Goal: Task Accomplishment & Management: Manage account settings

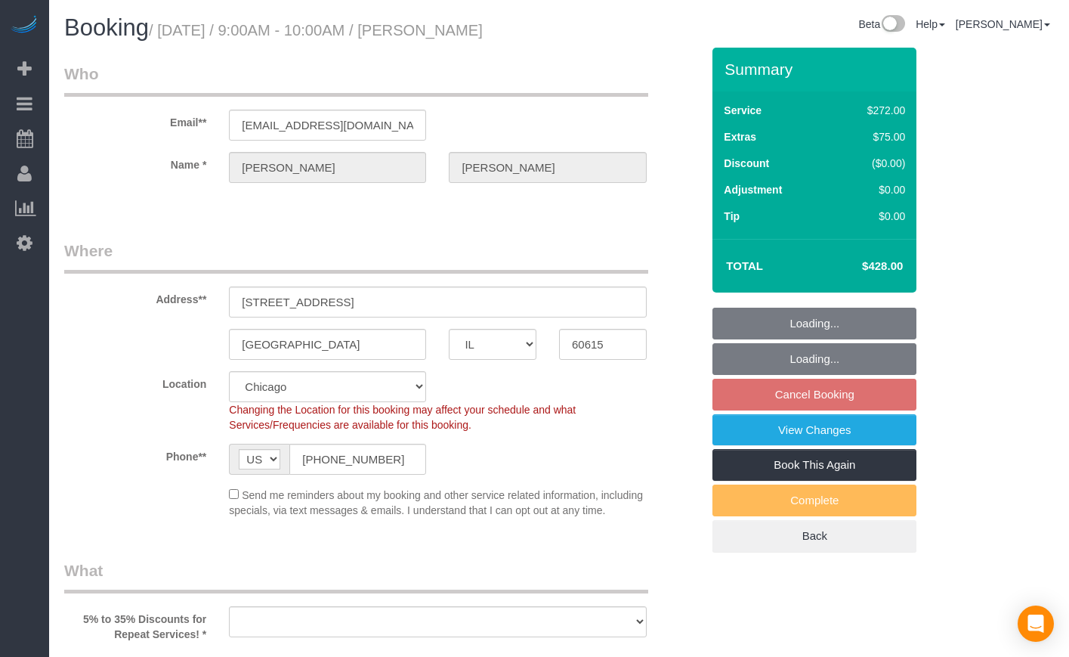
select select "IL"
select select "string:fspay-e1b4e826-9504-4b98-8dab-42cf44e718b5"
select select "object:580"
select select "spot1"
select select "number:1"
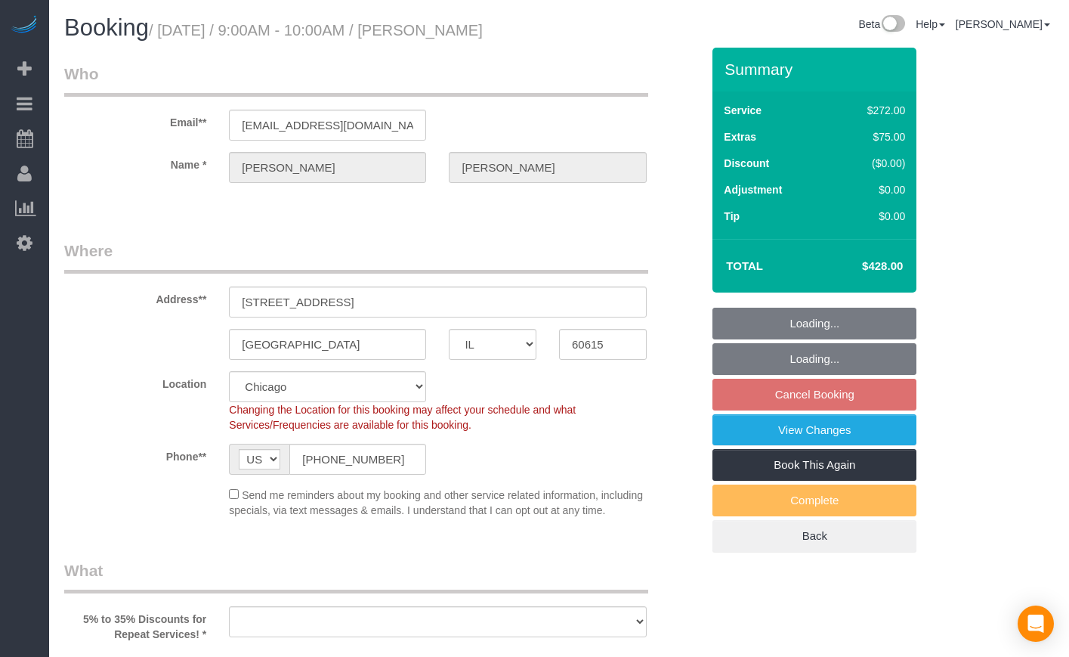
select select "number:66"
select select "number:139"
select select "number:106"
select select "object:1042"
select select "513"
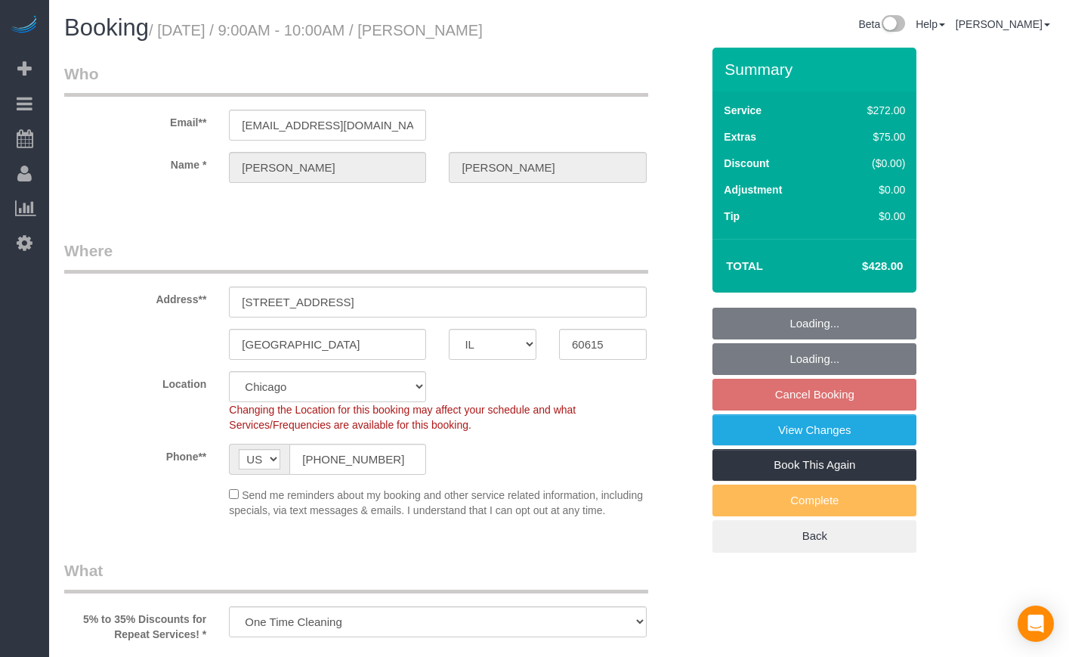
select select "5"
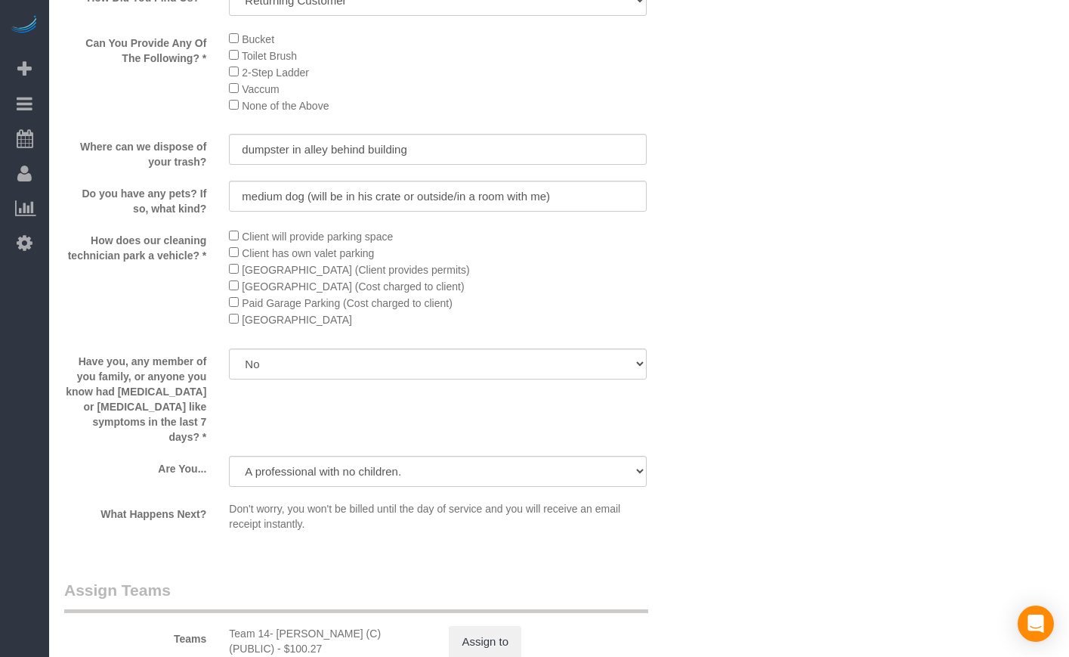
scroll to position [2140, 0]
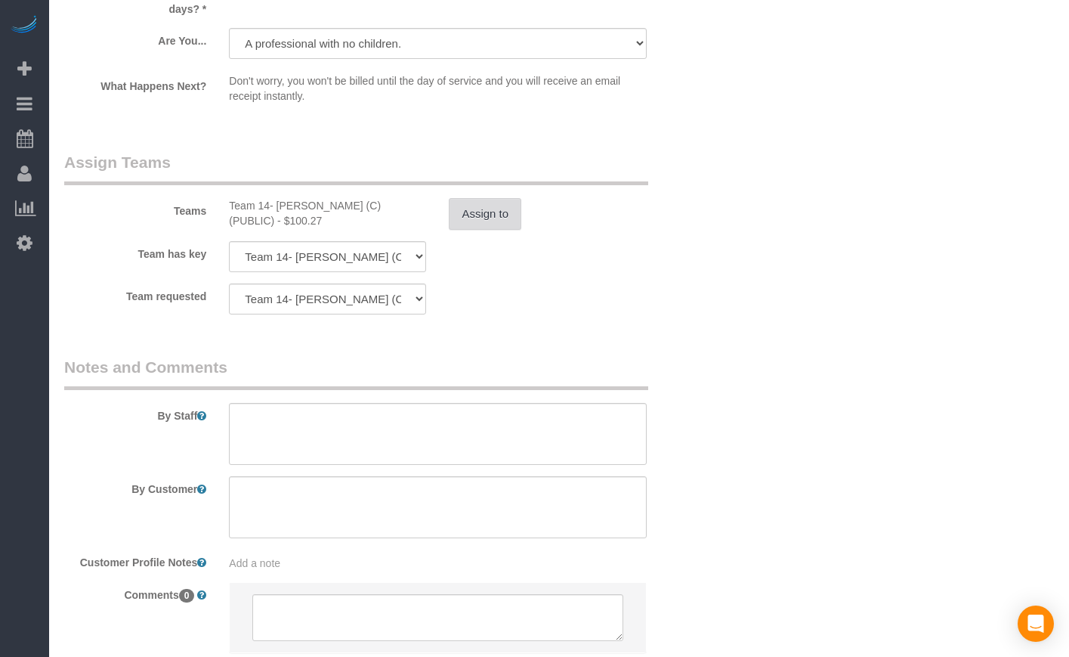
click at [487, 230] on button "Assign to" at bounding box center [485, 214] width 73 height 32
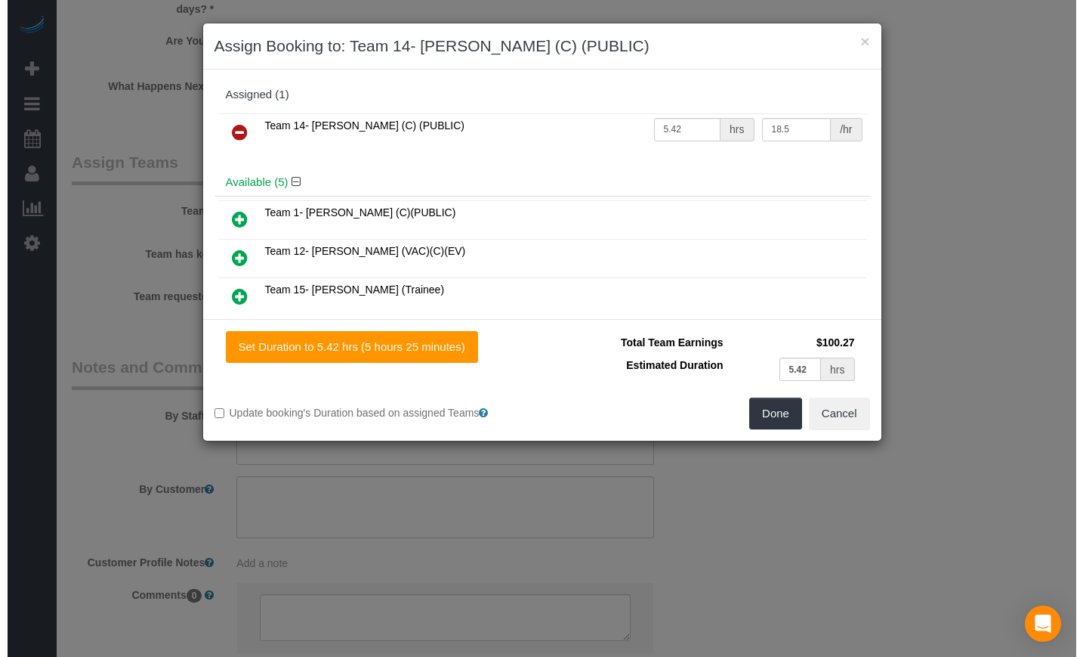
scroll to position [2503, 0]
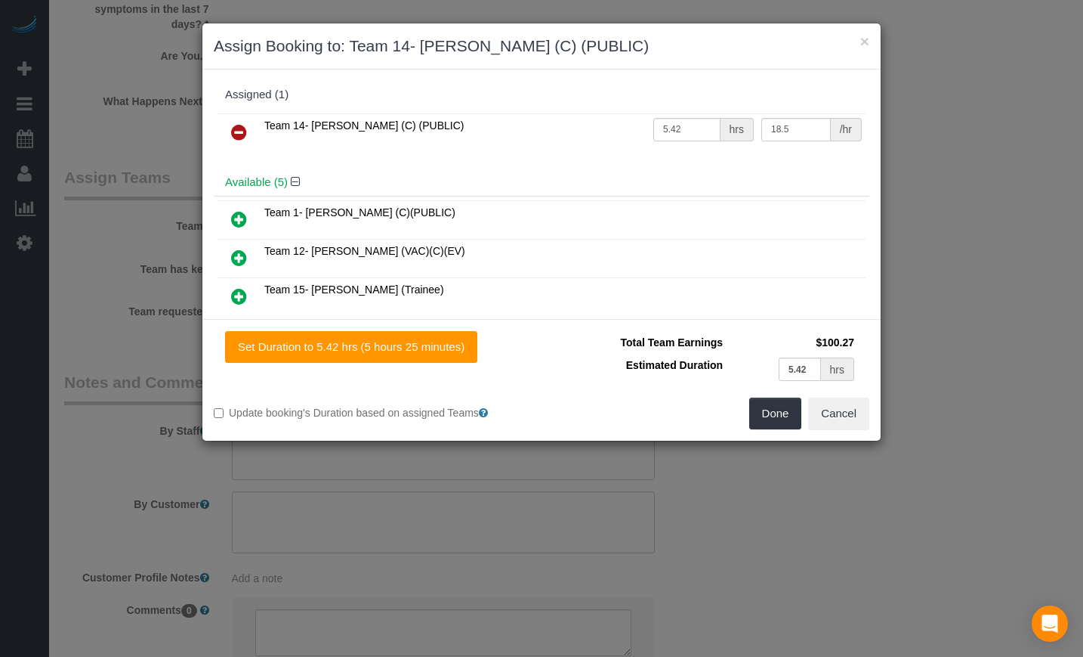
click at [865, 29] on div "× Assign Booking to: Team 14- [PERSON_NAME] (C) (PUBLIC)" at bounding box center [541, 46] width 678 height 46
click at [865, 34] on button "×" at bounding box center [865, 41] width 9 height 16
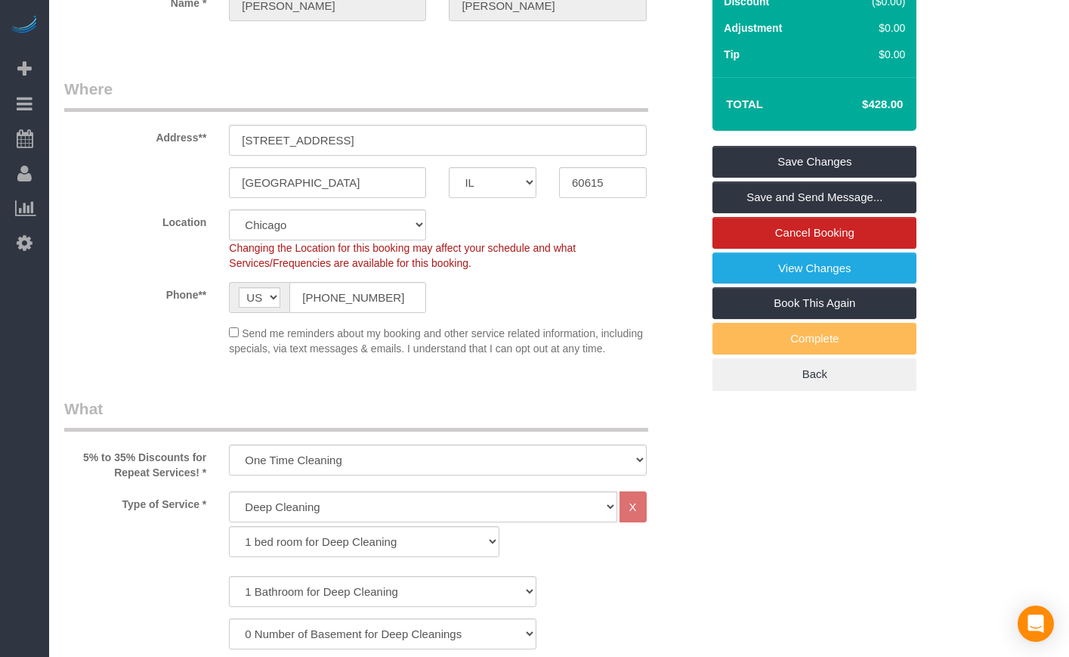
scroll to position [5, 0]
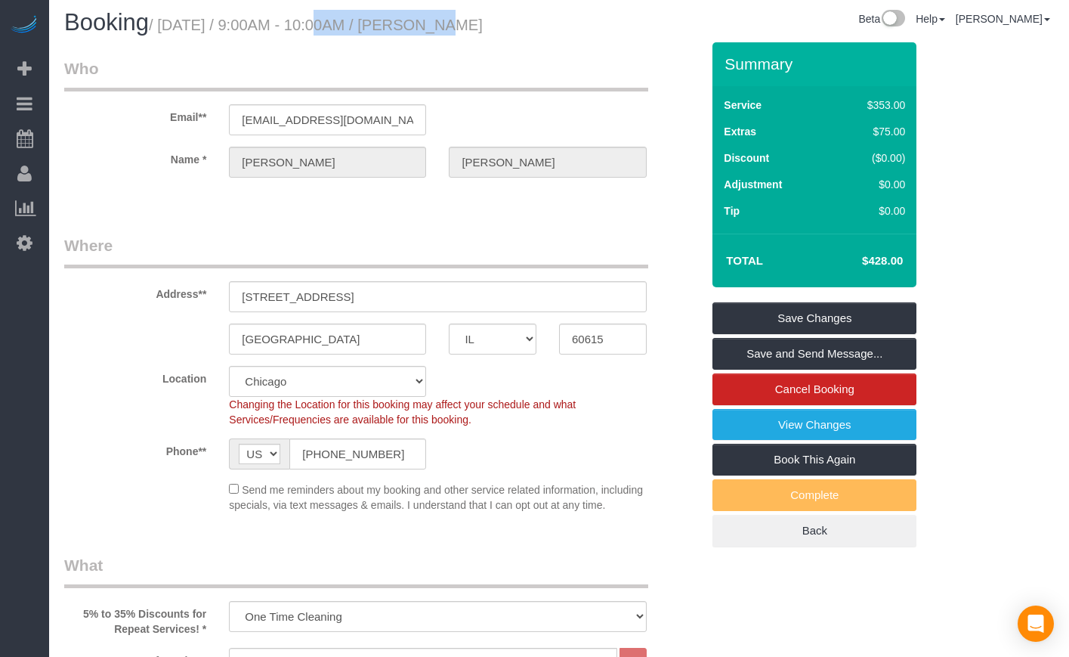
drag, startPoint x: 285, startPoint y: 28, endPoint x: 413, endPoint y: 26, distance: 127.7
click at [413, 26] on small "/ [DATE] / 9:00AM - 10:00AM / [PERSON_NAME]" at bounding box center [316, 25] width 334 height 17
click at [355, 36] on h1 "Booking / [DATE] / 9:00AM - 10:00AM / [PERSON_NAME]" at bounding box center [306, 23] width 484 height 26
click at [342, 19] on small "/ [DATE] / 9:00AM - 10:00AM / [PERSON_NAME]" at bounding box center [316, 25] width 334 height 17
drag, startPoint x: 286, startPoint y: 24, endPoint x: 415, endPoint y: 16, distance: 128.7
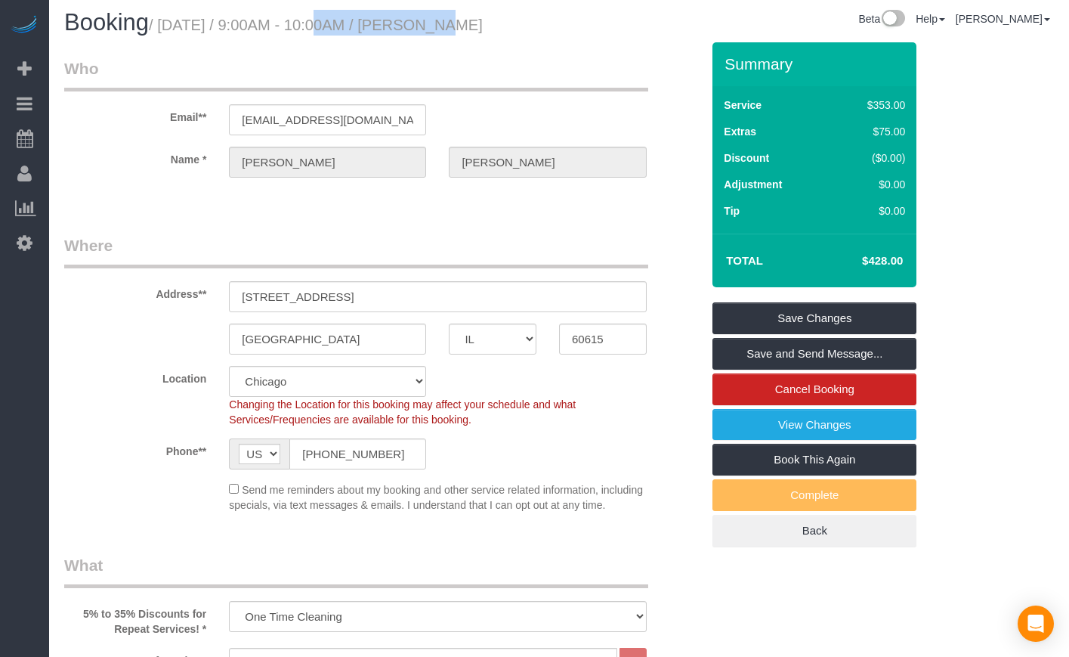
click at [415, 17] on small "/ [DATE] / 9:00AM - 10:00AM / [PERSON_NAME]" at bounding box center [316, 25] width 334 height 17
click at [401, 42] on div "Booking / [DATE] / 9:00AM - 10:00AM / [PERSON_NAME]" at bounding box center [306, 26] width 506 height 32
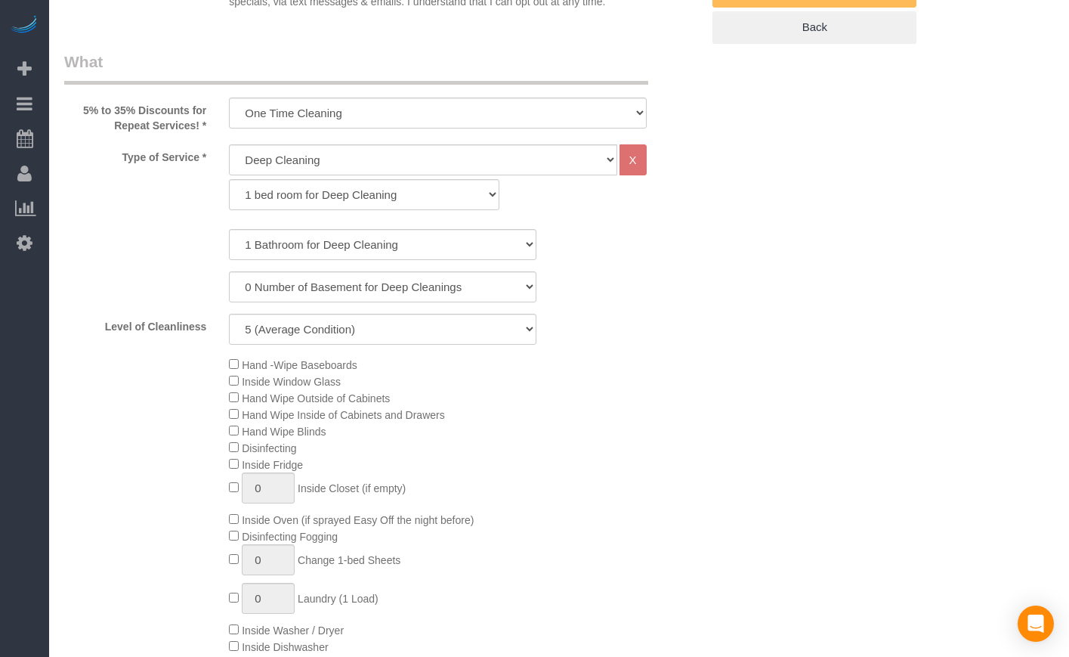
scroll to position [509, 0]
drag, startPoint x: 193, startPoint y: 221, endPoint x: 230, endPoint y: 233, distance: 38.0
click at [230, 217] on div "Type of Service * General Cleaning Deep Cleaning Move-in / Move-out Cleaning CO…" at bounding box center [383, 180] width 660 height 73
click at [156, 84] on legend "What" at bounding box center [356, 67] width 584 height 34
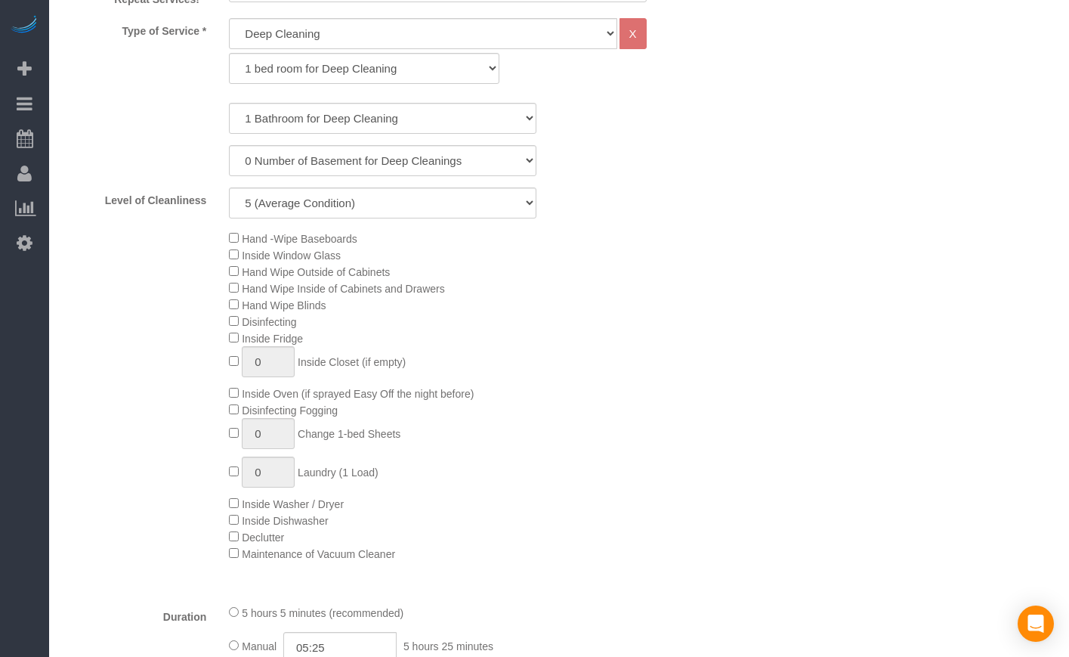
drag, startPoint x: 193, startPoint y: 274, endPoint x: 484, endPoint y: 317, distance: 293.4
click at [484, 317] on div "Hand -Wipe Baseboards Inside Window Glass Hand Wipe Outside of Cabinets Hand Wi…" at bounding box center [383, 396] width 660 height 332
click at [484, 317] on div "Hand -Wipe Baseboards Inside Window Glass Hand Wipe Outside of Cabinets Hand Wi…" at bounding box center [465, 396] width 495 height 332
drag, startPoint x: 484, startPoint y: 317, endPoint x: 145, endPoint y: 273, distance: 341.4
click at [145, 273] on div "Hand -Wipe Baseboards Inside Window Glass Hand Wipe Outside of Cabinets Hand Wi…" at bounding box center [383, 396] width 660 height 332
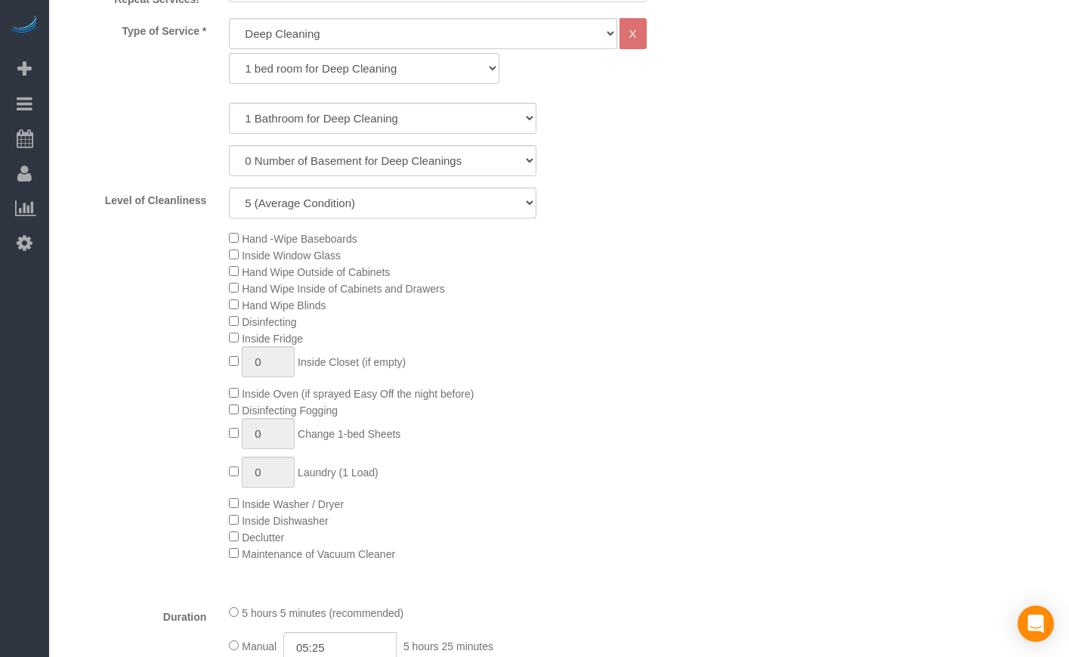
click at [128, 376] on div "Hand -Wipe Baseboards Inside Window Glass Hand Wipe Outside of Cabinets Hand Wi…" at bounding box center [383, 396] width 660 height 332
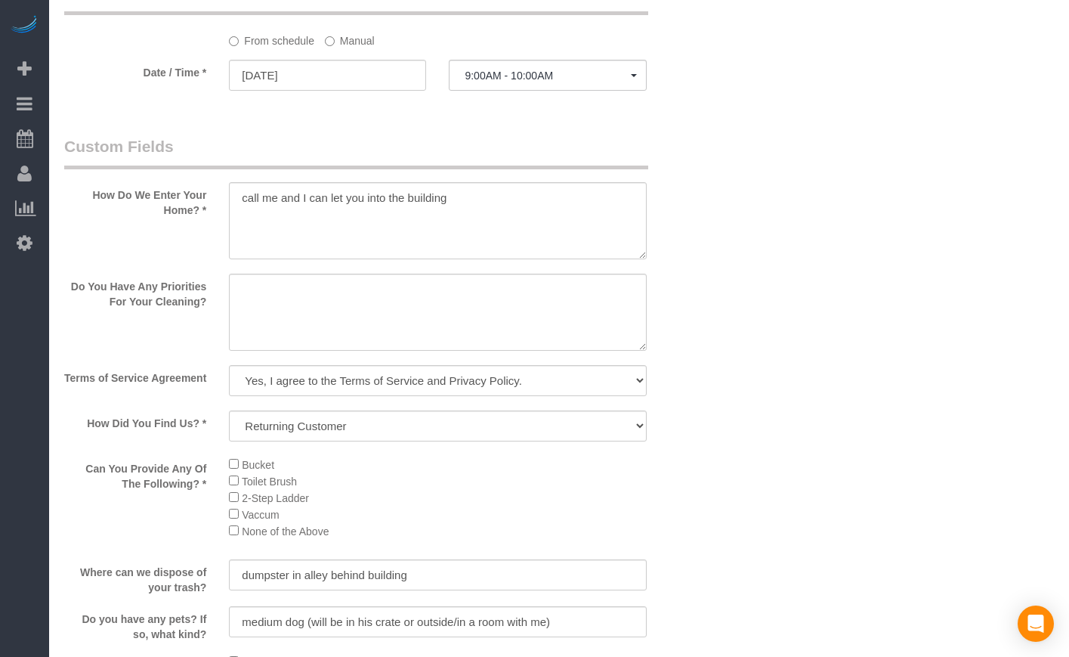
scroll to position [1768, 0]
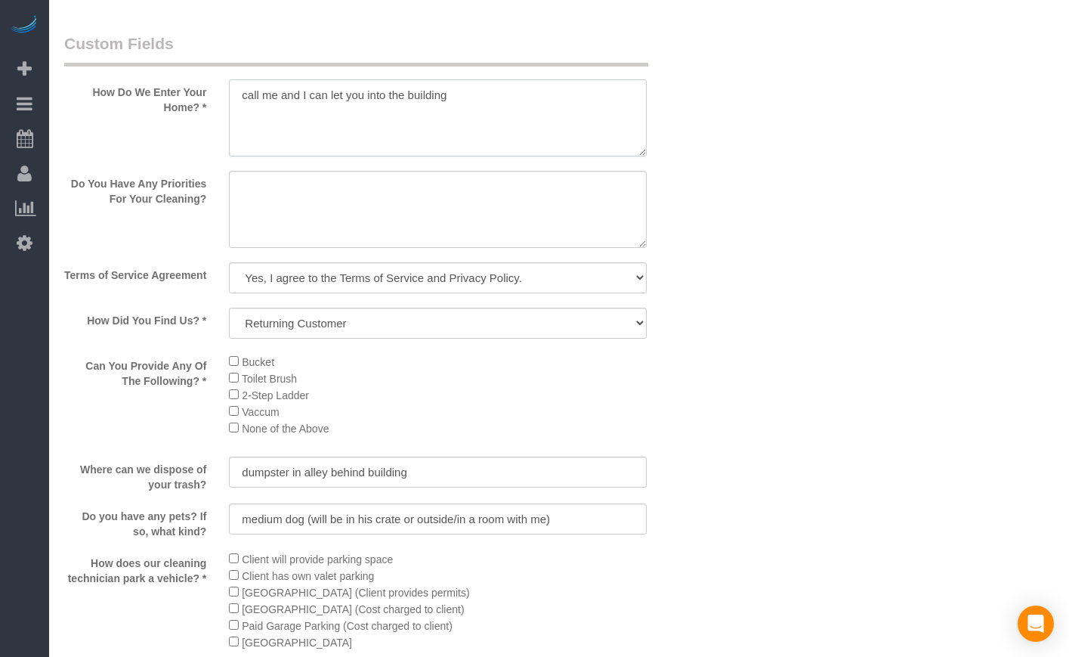
drag, startPoint x: 494, startPoint y: 138, endPoint x: 224, endPoint y: 124, distance: 270.8
click at [224, 124] on div at bounding box center [438, 119] width 440 height 80
click at [281, 244] on textarea at bounding box center [437, 209] width 417 height 77
drag, startPoint x: 246, startPoint y: 228, endPoint x: 351, endPoint y: 240, distance: 105.0
click at [351, 240] on textarea at bounding box center [437, 209] width 417 height 77
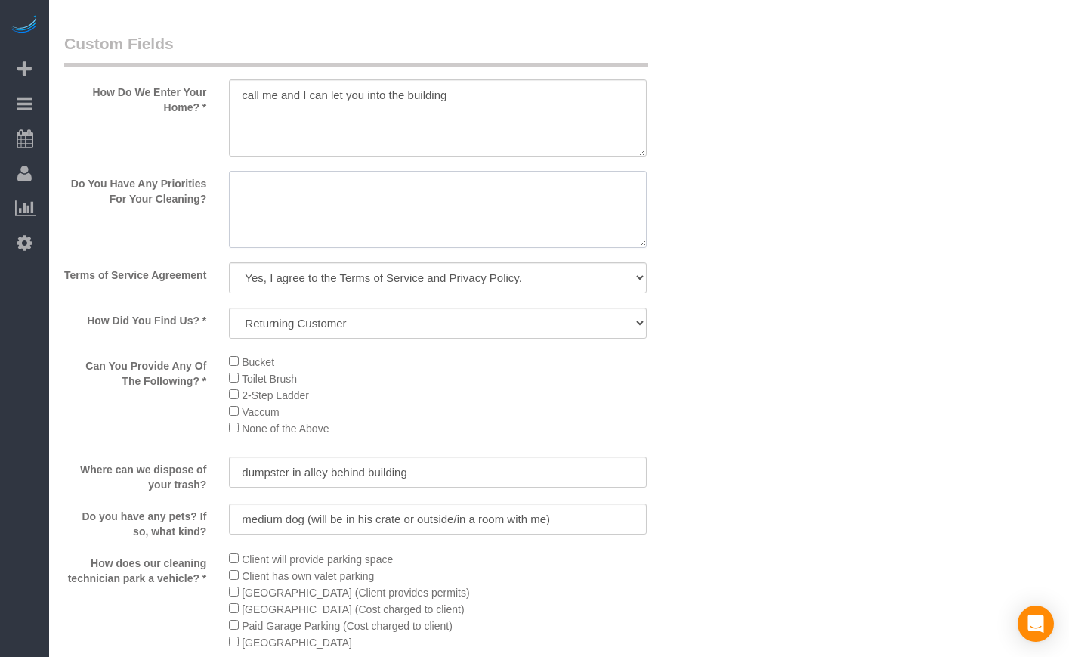
click at [351, 240] on textarea at bounding box center [437, 209] width 417 height 77
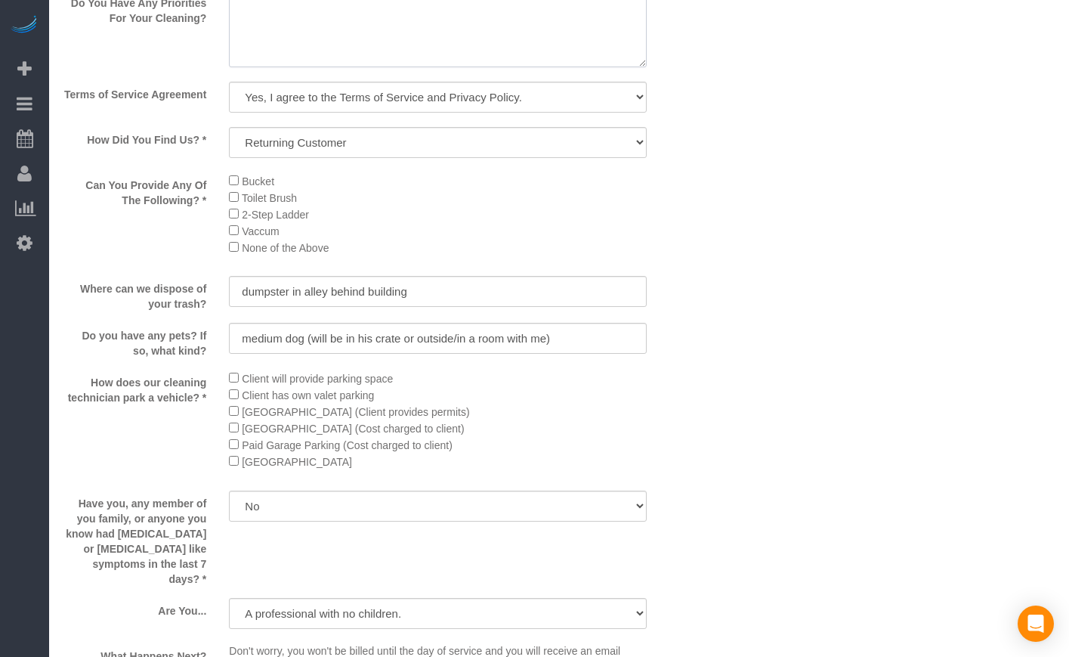
scroll to position [2146, 0]
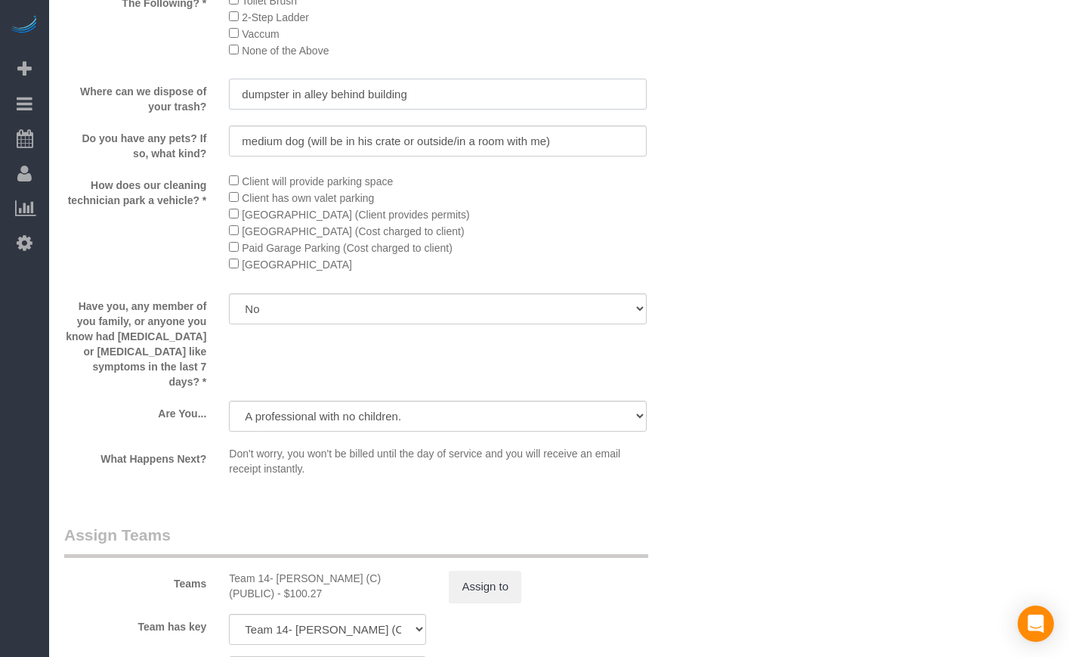
drag, startPoint x: 238, startPoint y: 141, endPoint x: 373, endPoint y: 144, distance: 135.3
click at [373, 110] on input "dumpster in alley behind building" at bounding box center [437, 94] width 417 height 31
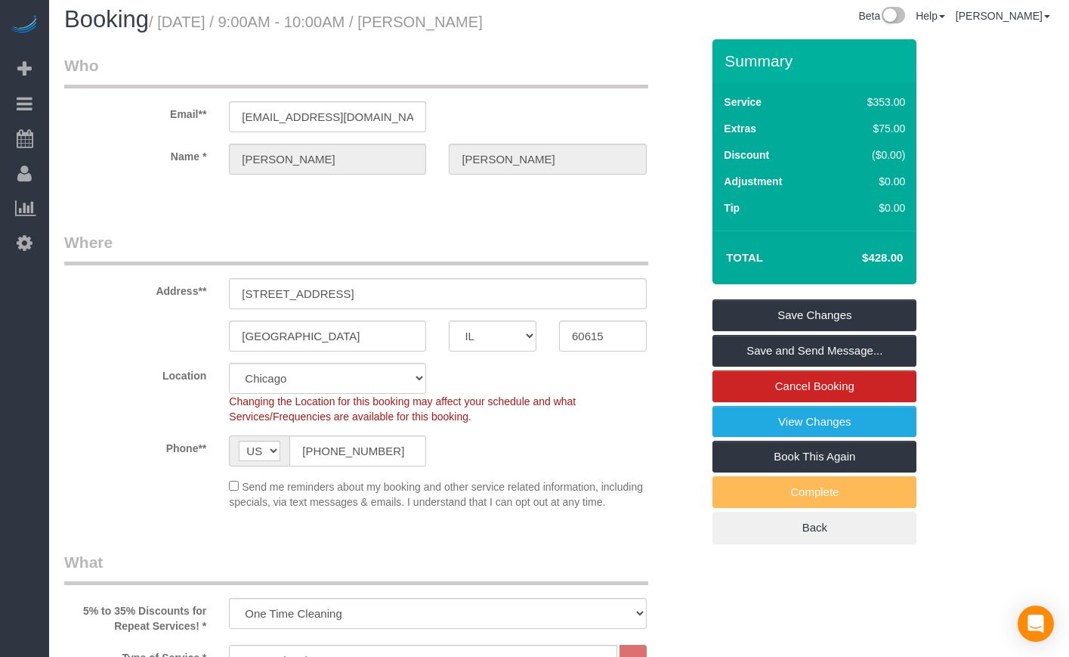
scroll to position [5, 0]
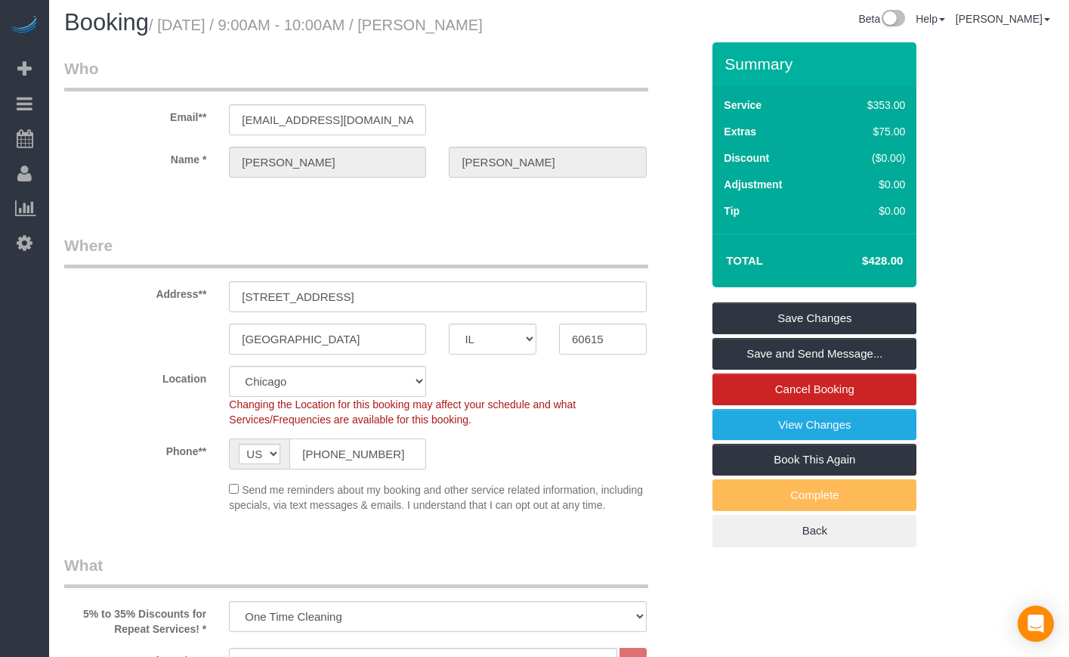
drag, startPoint x: 398, startPoint y: 473, endPoint x: 196, endPoint y: 467, distance: 201.8
click at [196, 467] on div "Phone** AF AL DZ AD AO AI AQ AG AR AM AW AU AT AZ BS BH BD BB BY BE BZ BJ BM BT…" at bounding box center [383, 453] width 660 height 31
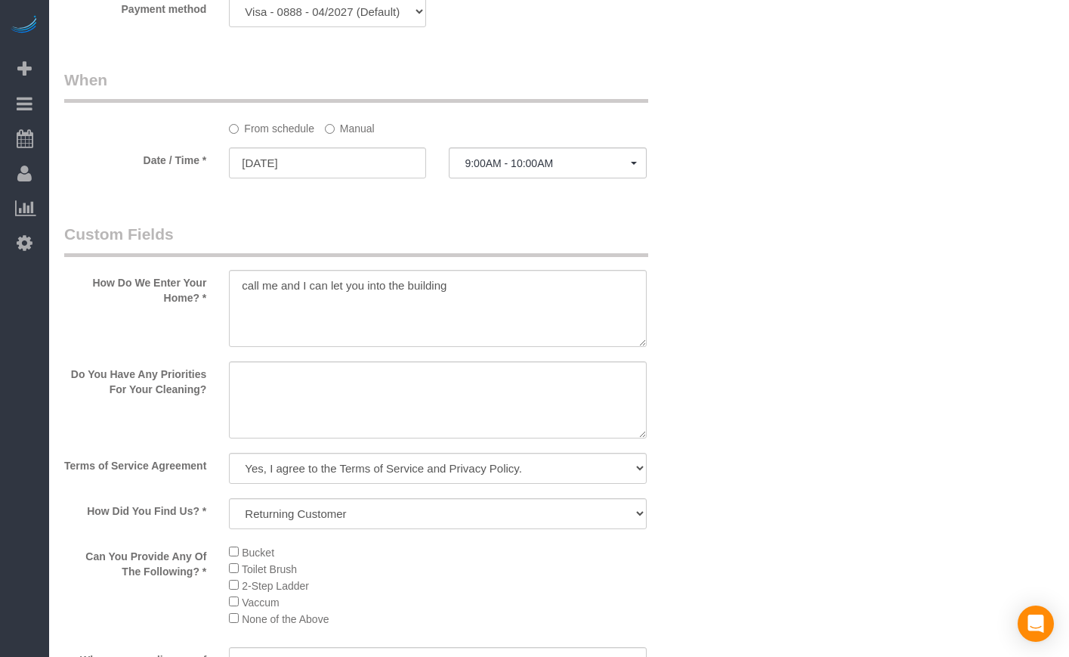
scroll to position [1643, 0]
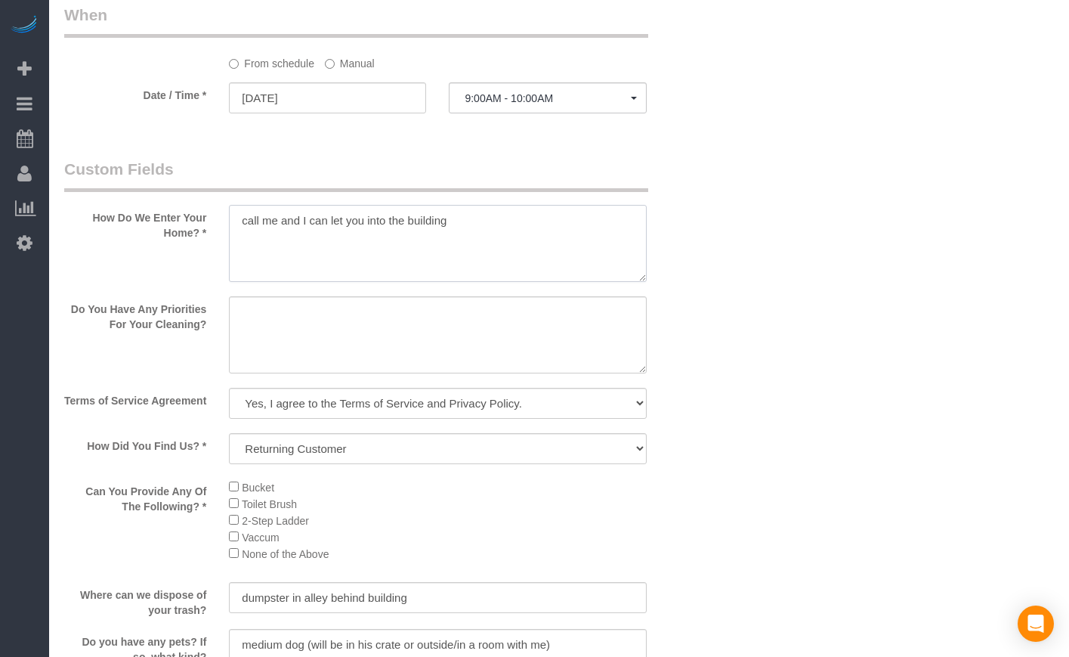
drag, startPoint x: 503, startPoint y: 274, endPoint x: 234, endPoint y: 262, distance: 269.2
click at [234, 262] on textarea at bounding box center [437, 243] width 417 height 77
click at [255, 278] on textarea at bounding box center [437, 243] width 417 height 77
click at [352, 267] on textarea at bounding box center [437, 243] width 417 height 77
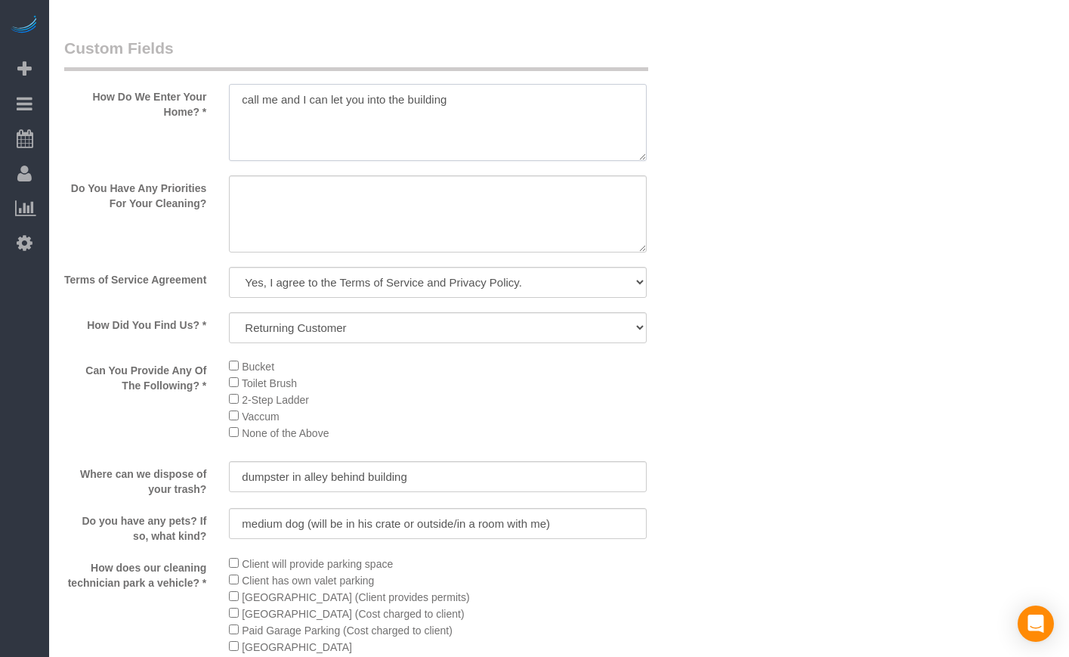
scroll to position [1768, 0]
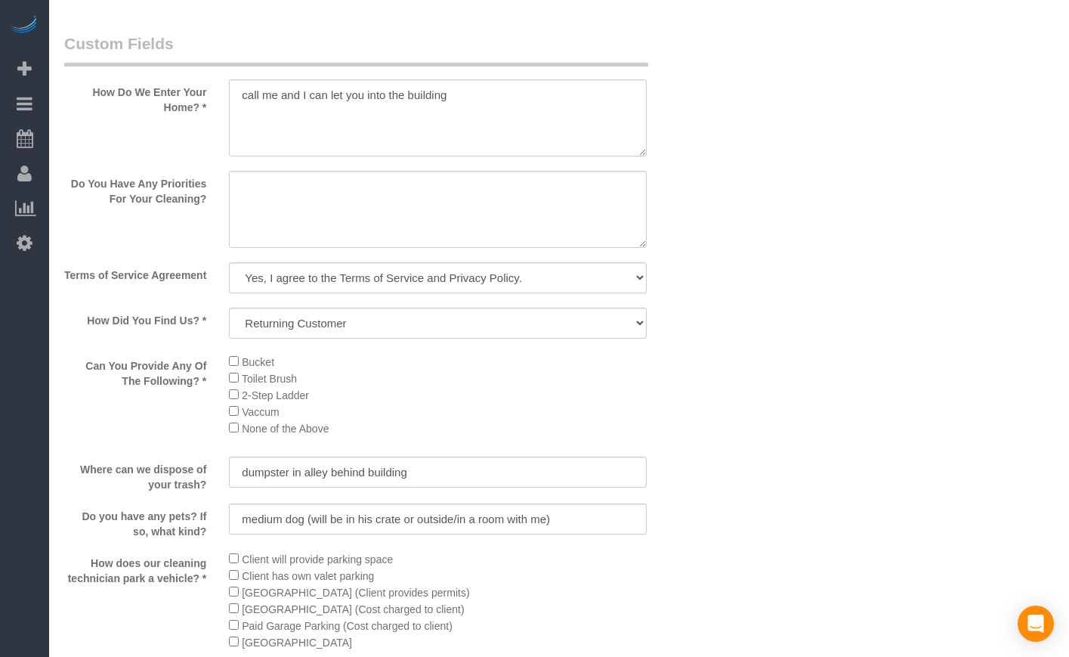
drag, startPoint x: 217, startPoint y: 414, endPoint x: 336, endPoint y: 449, distance: 124.3
click at [336, 446] on div "Can You Provide Any Of The Following? * Bucket Toilet Brush 2-Step Ladder [GEOG…" at bounding box center [383, 399] width 660 height 93
click at [416, 436] on li "None of the Above" at bounding box center [437, 427] width 417 height 17
drag, startPoint x: 209, startPoint y: 521, endPoint x: 86, endPoint y: 494, distance: 126.0
click at [86, 494] on sui-booking-custom-fields "How Do We Enter Your Home? * Do You Have Any Priorities For Your Cleaning? Term…" at bounding box center [382, 445] width 637 height 827
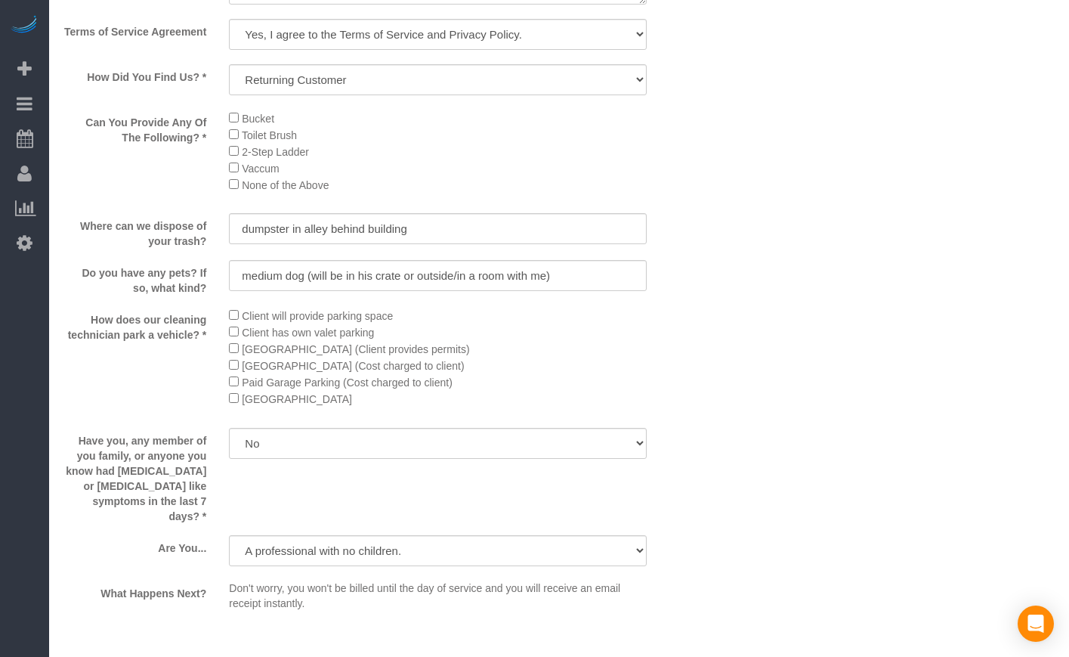
scroll to position [2020, 0]
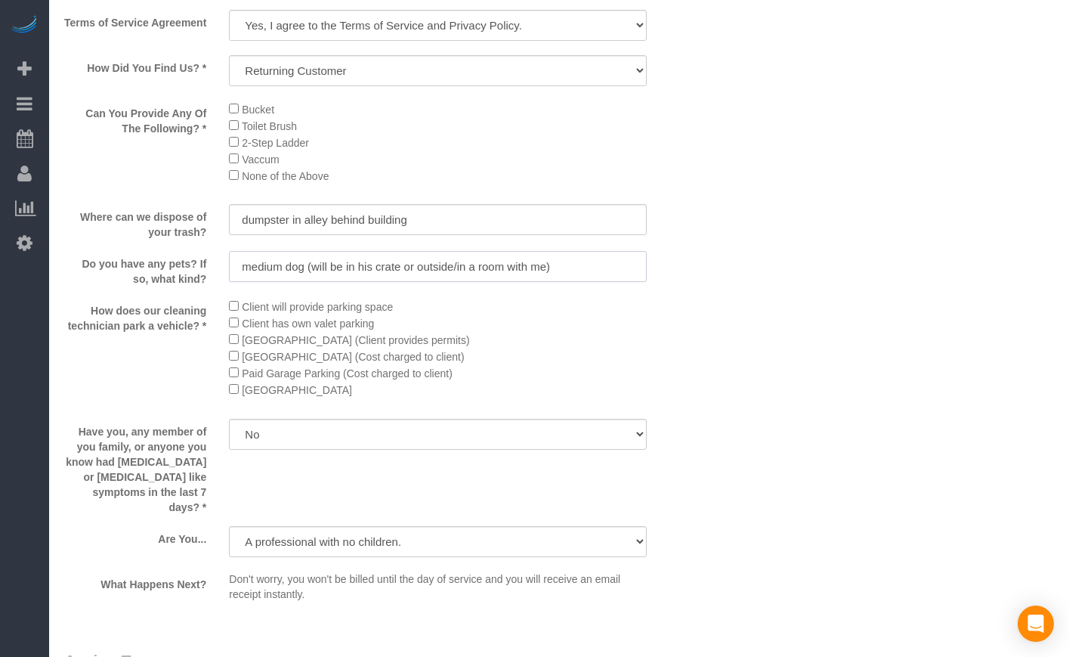
drag, startPoint x: 311, startPoint y: 313, endPoint x: 395, endPoint y: 308, distance: 84.7
click at [395, 282] on input "medium dog (will be in his crate or outside/in a room with me)" at bounding box center [437, 266] width 417 height 31
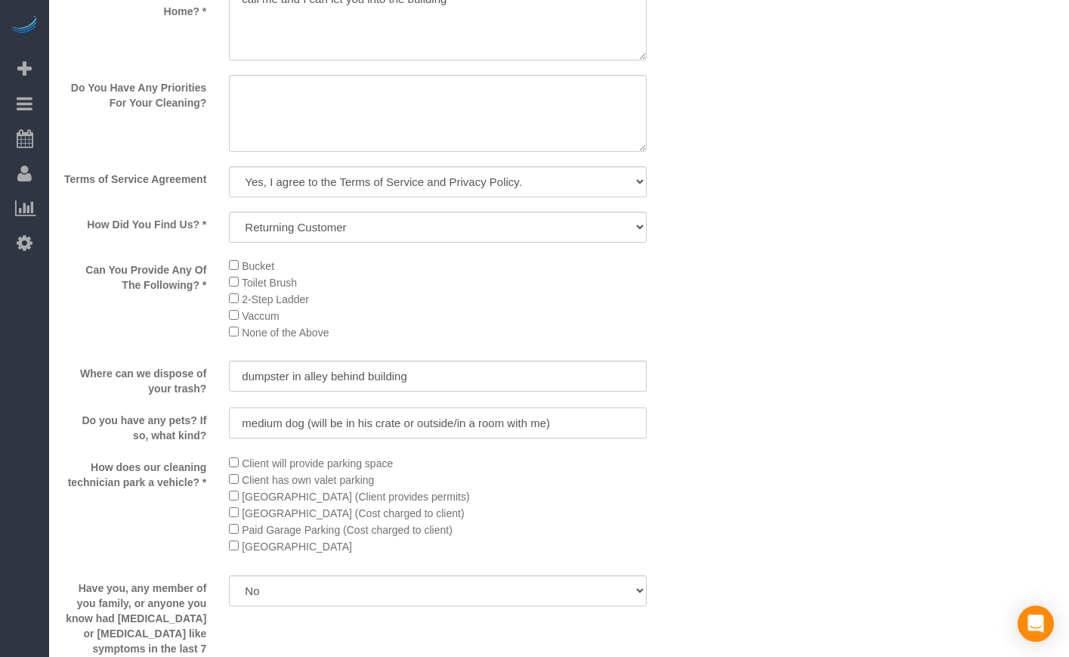
scroll to position [1768, 0]
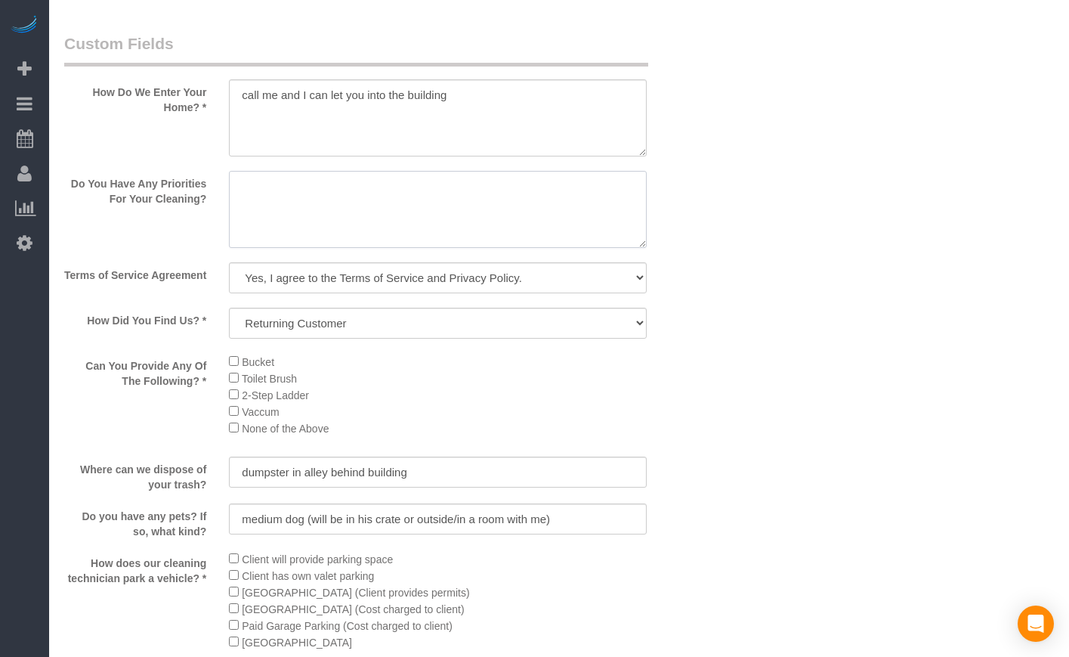
click at [307, 227] on textarea at bounding box center [437, 209] width 417 height 77
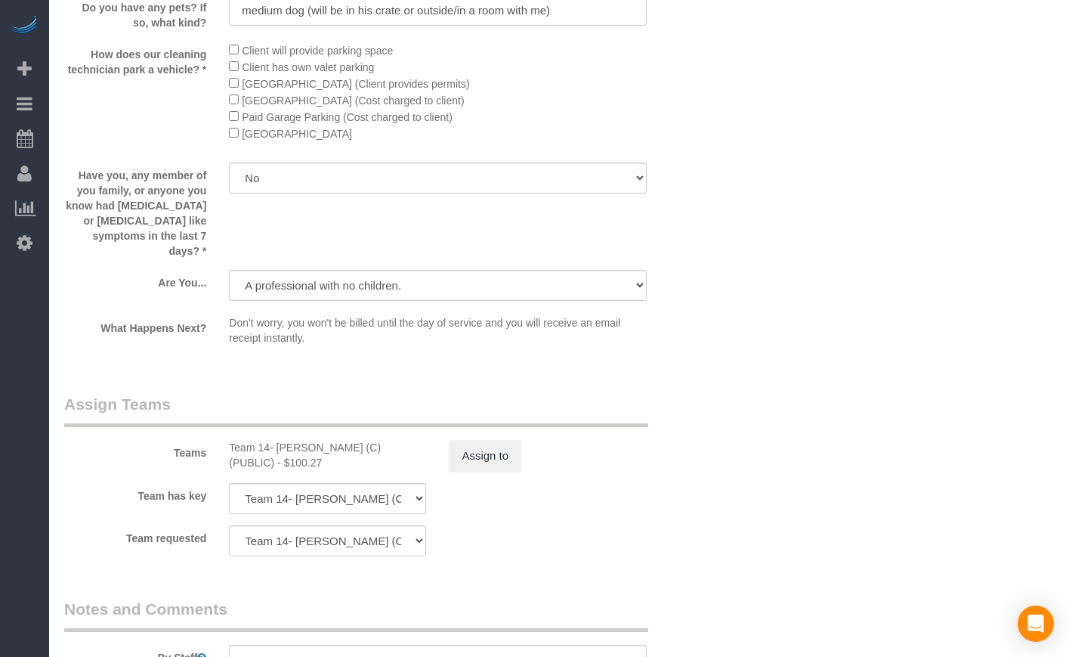
scroll to position [2272, 0]
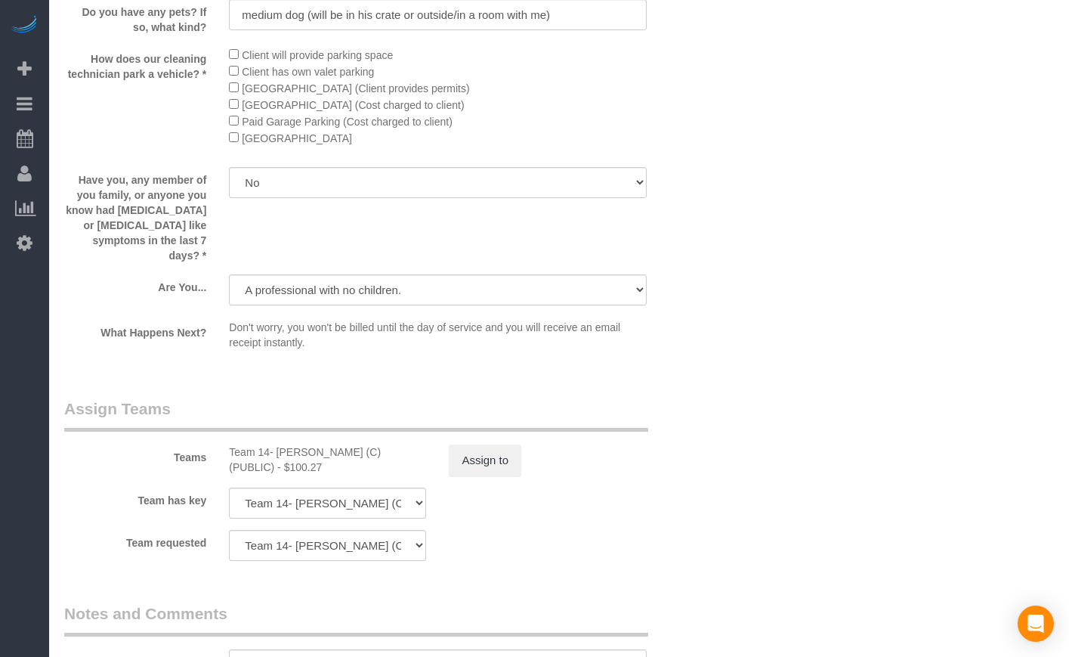
type textarea "No"
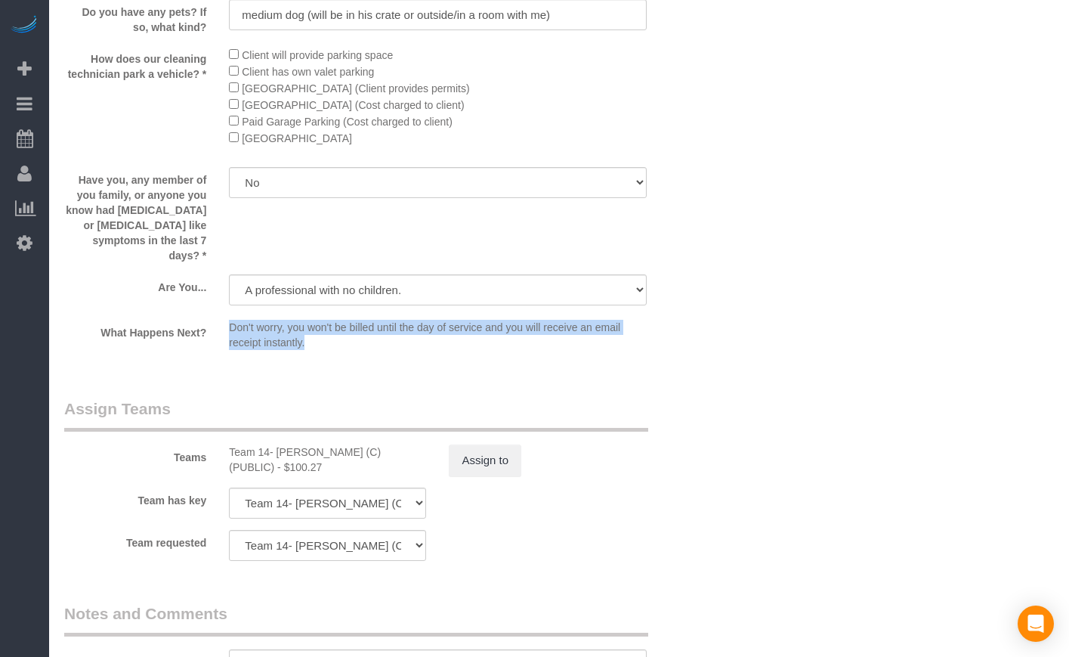
drag, startPoint x: 327, startPoint y: 371, endPoint x: 221, endPoint y: 354, distance: 107.1
click at [221, 354] on div "Don't worry, you won't be billed until the day of service and you will receive …" at bounding box center [438, 338] width 440 height 37
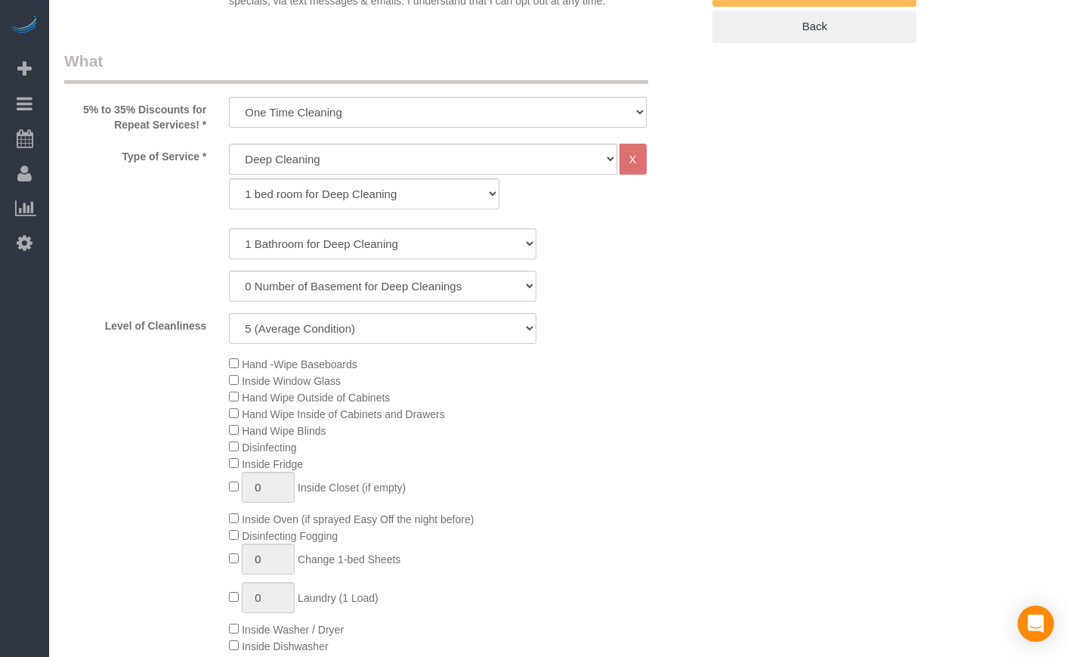
scroll to position [0, 0]
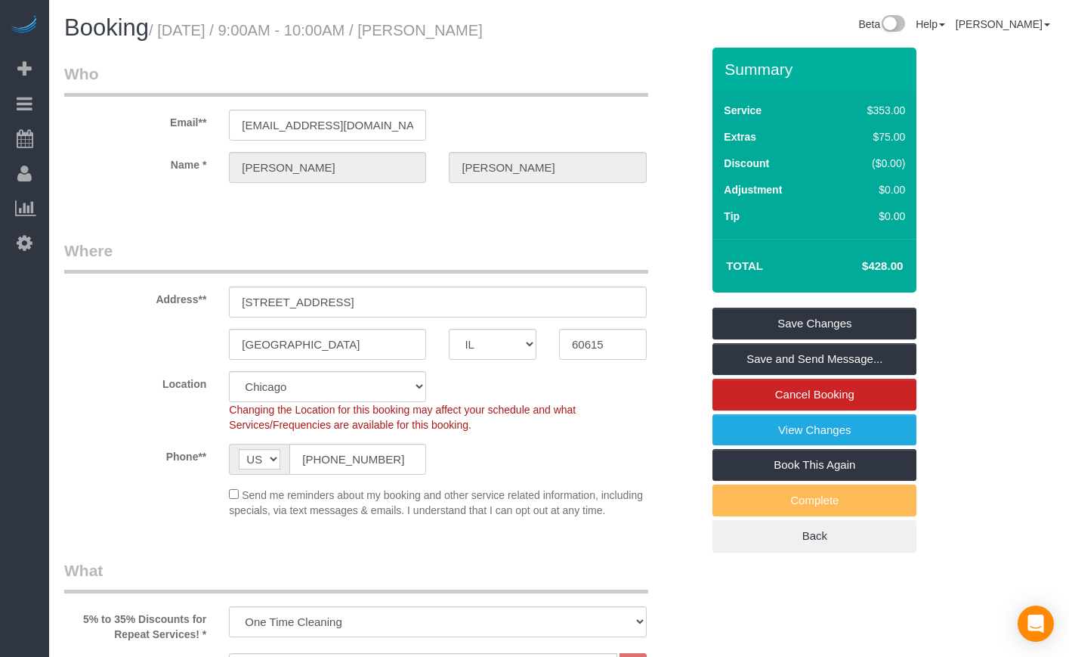
click at [641, 499] on sui-booking-location "Location [GEOGRAPHIC_DATA] [GEOGRAPHIC_DATA] Skokie Northwest Western Changing …" at bounding box center [382, 444] width 637 height 147
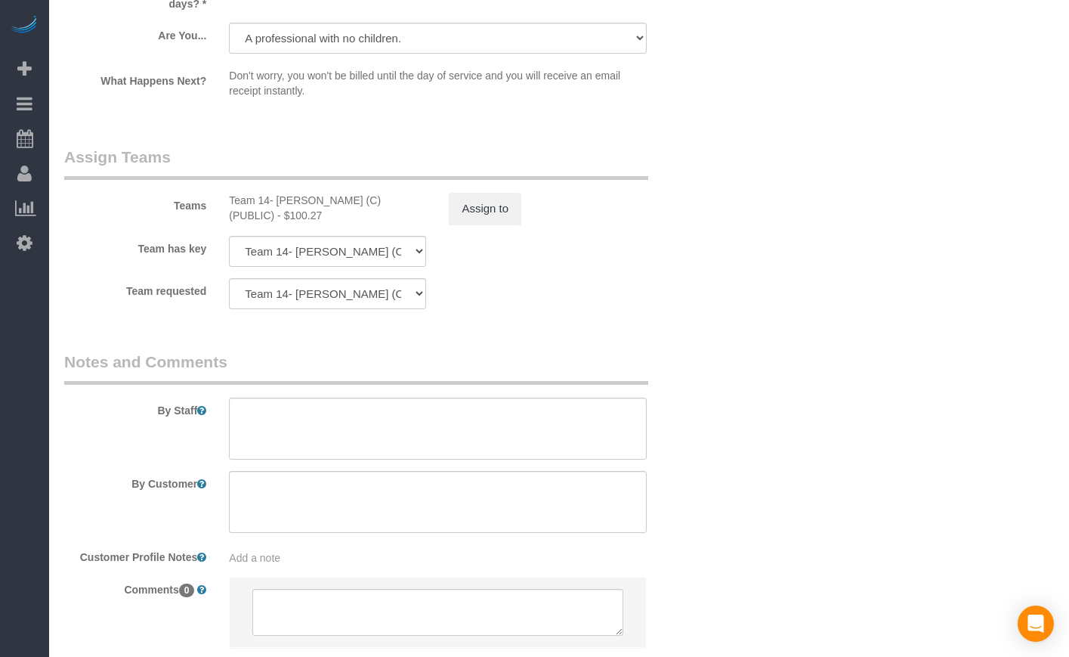
scroll to position [2650, 0]
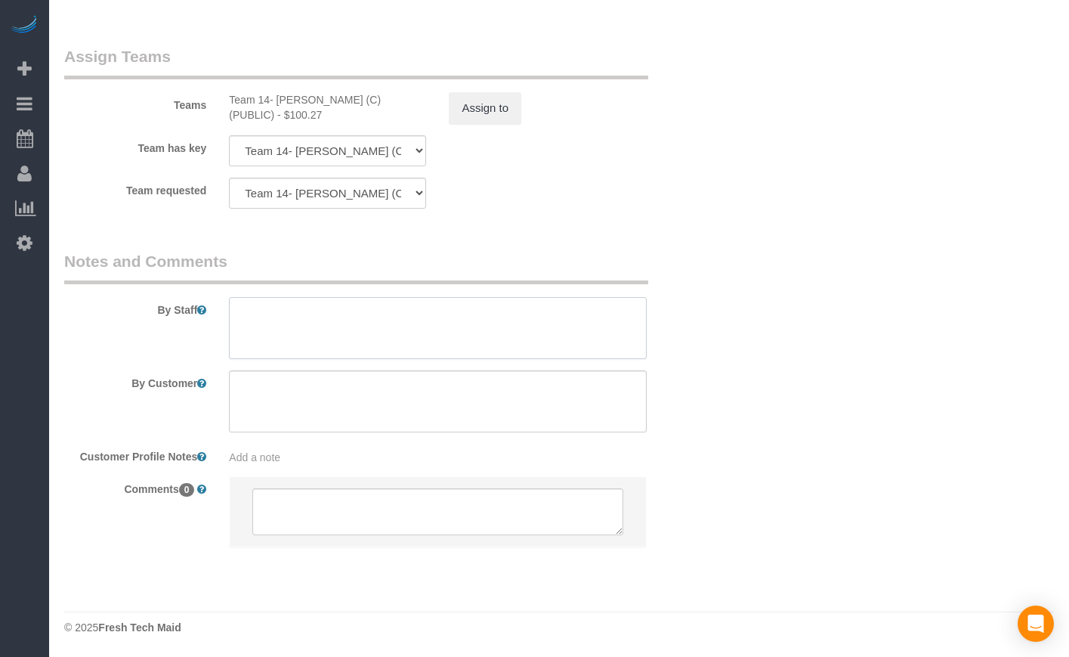
click at [425, 348] on textarea at bounding box center [437, 328] width 417 height 62
paste textarea "One time deep clean. 1). Deep cleaning. 2) No need to bedroom and office to be …"
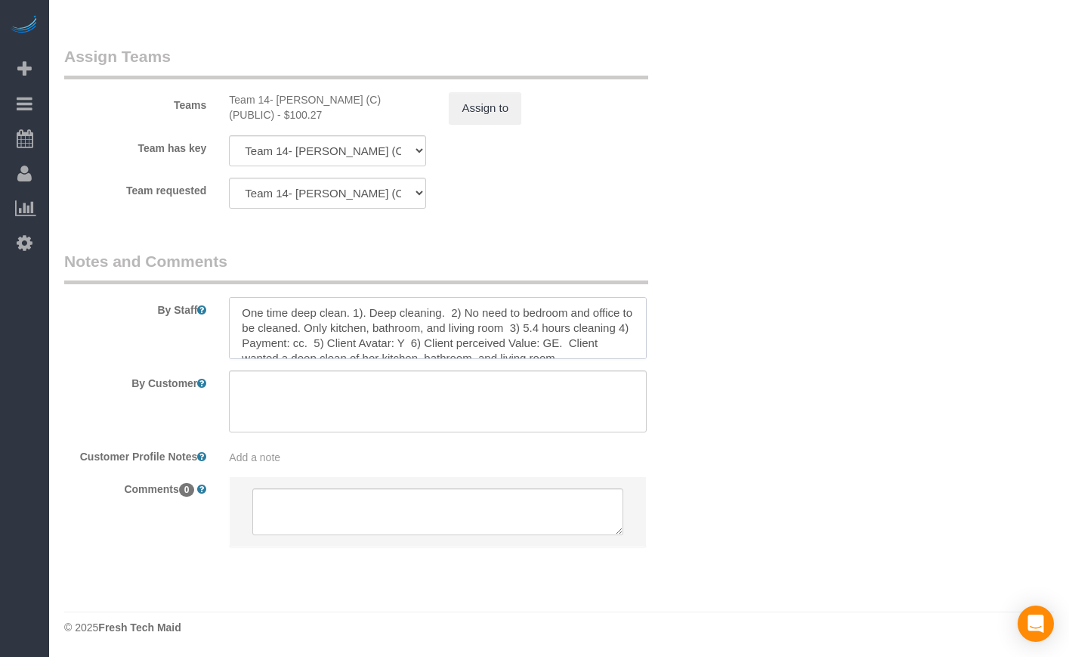
scroll to position [7, 0]
click at [448, 338] on textarea at bounding box center [437, 328] width 417 height 62
drag, startPoint x: 543, startPoint y: 319, endPoint x: 369, endPoint y: 323, distance: 173.8
click at [369, 323] on textarea at bounding box center [437, 328] width 417 height 62
click at [473, 320] on textarea at bounding box center [437, 328] width 417 height 62
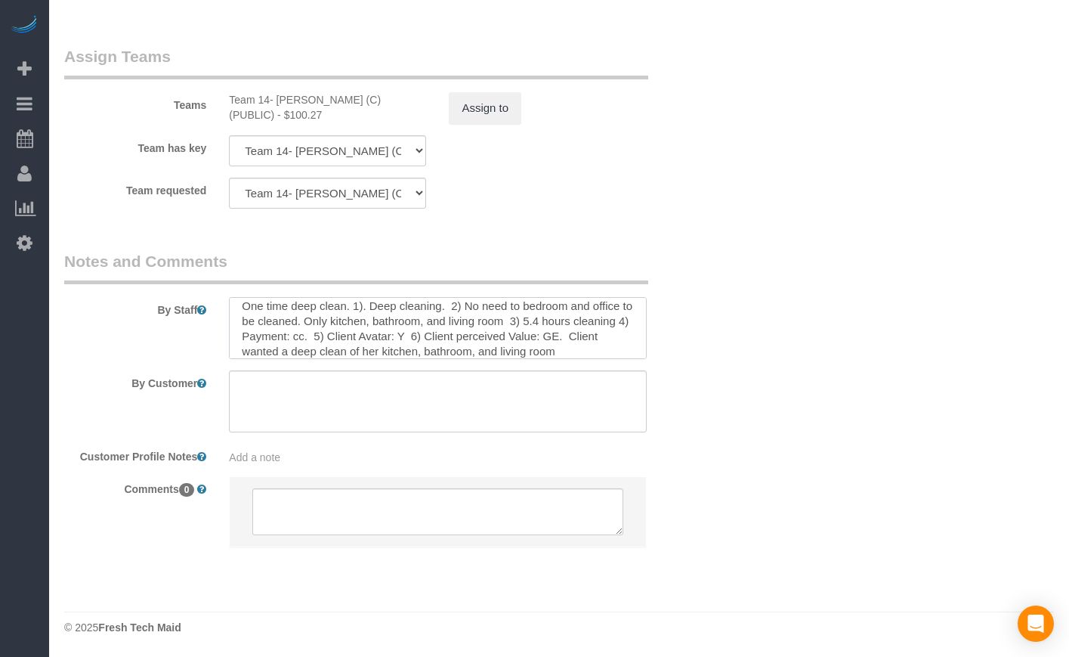
scroll to position [0, 0]
drag, startPoint x: 544, startPoint y: 320, endPoint x: 471, endPoint y: 308, distance: 74.4
click at [471, 308] on textarea at bounding box center [437, 328] width 417 height 62
click at [561, 330] on textarea at bounding box center [437, 328] width 417 height 62
drag, startPoint x: 494, startPoint y: 326, endPoint x: 576, endPoint y: 326, distance: 81.6
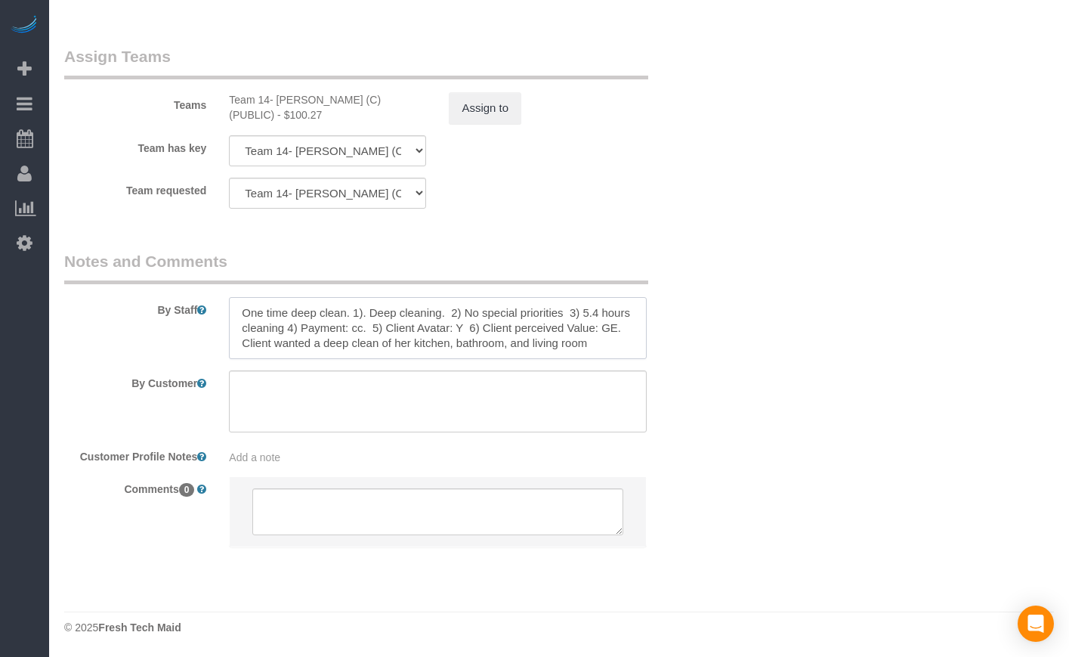
click at [574, 326] on textarea at bounding box center [437, 328] width 417 height 62
click at [597, 339] on textarea at bounding box center [437, 328] width 417 height 62
drag, startPoint x: 599, startPoint y: 339, endPoint x: 244, endPoint y: 339, distance: 355.1
click at [244, 339] on textarea at bounding box center [437, 328] width 417 height 62
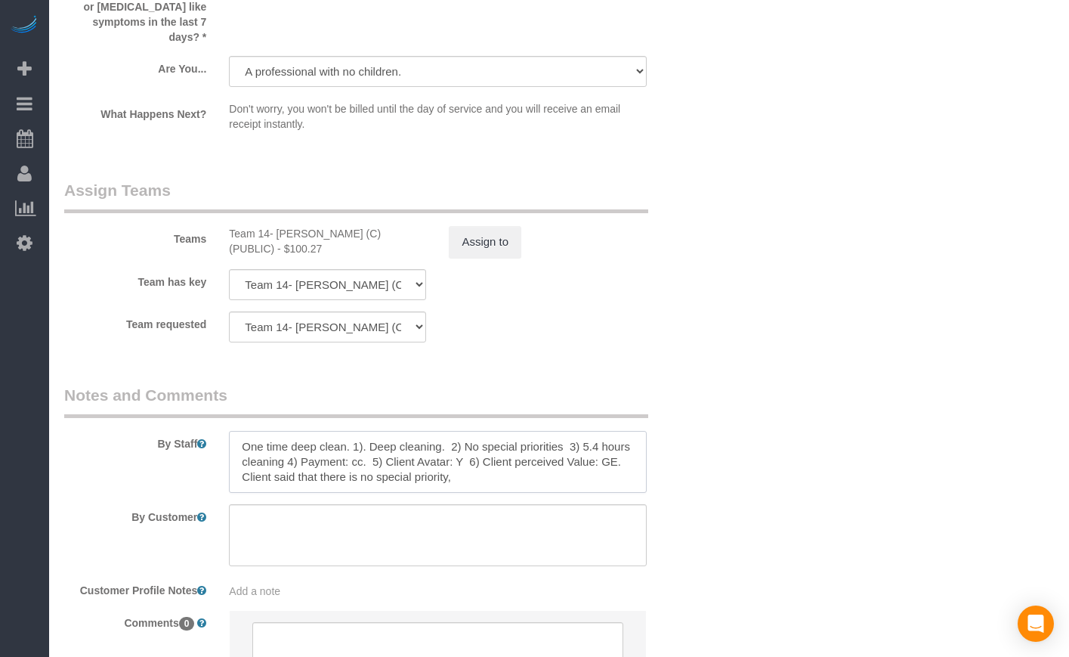
scroll to position [2650, 0]
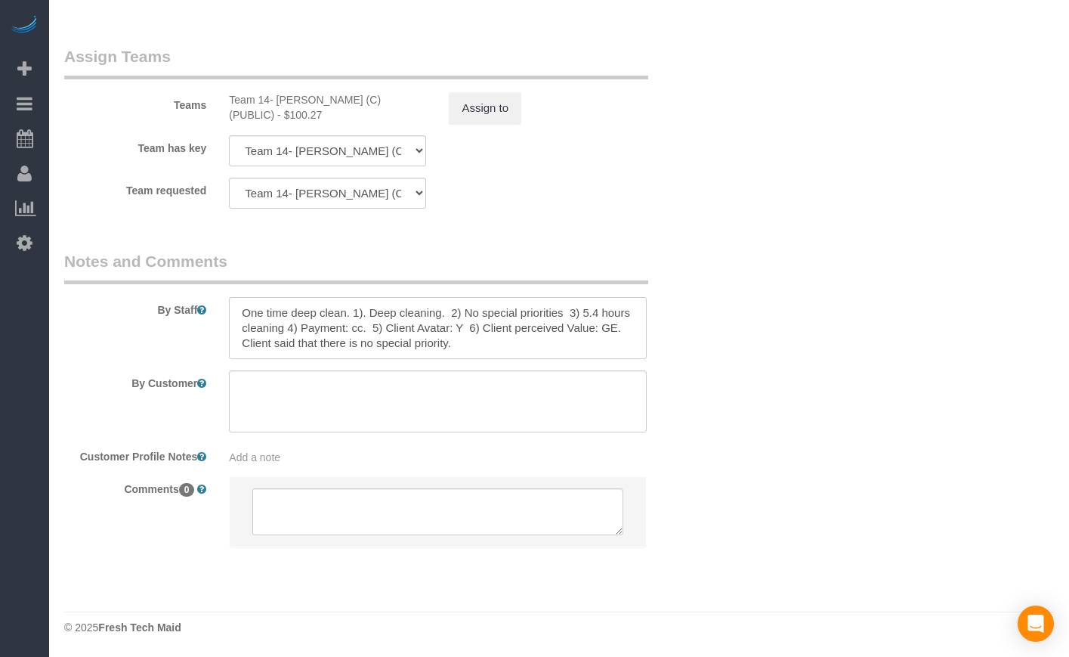
click at [396, 340] on textarea at bounding box center [437, 328] width 417 height 62
click at [477, 345] on textarea at bounding box center [437, 328] width 417 height 62
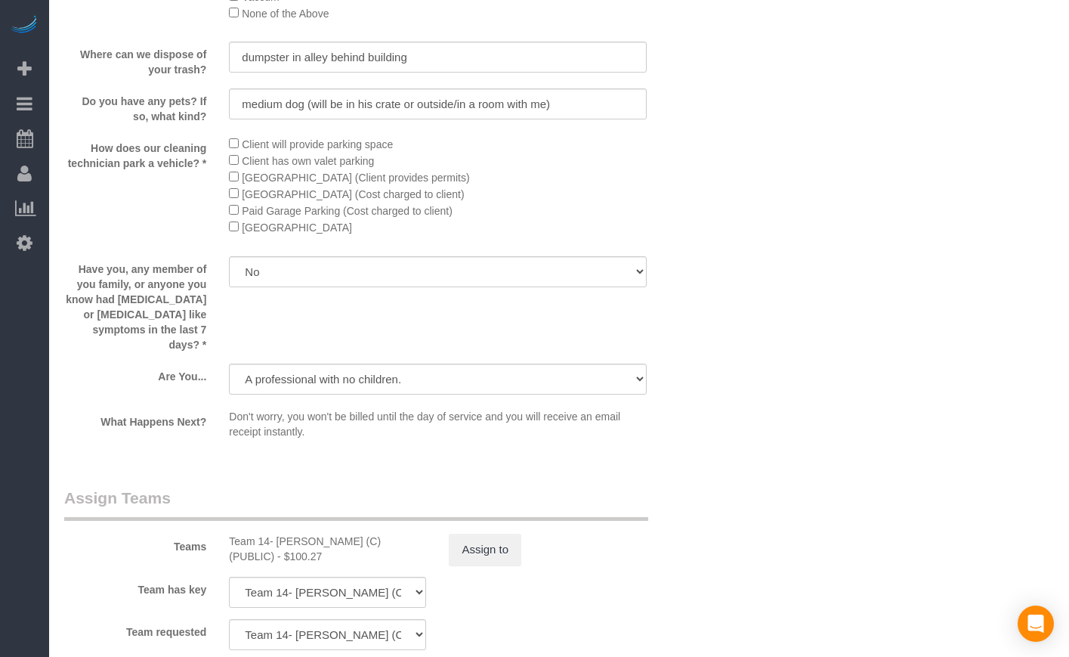
scroll to position [2146, 0]
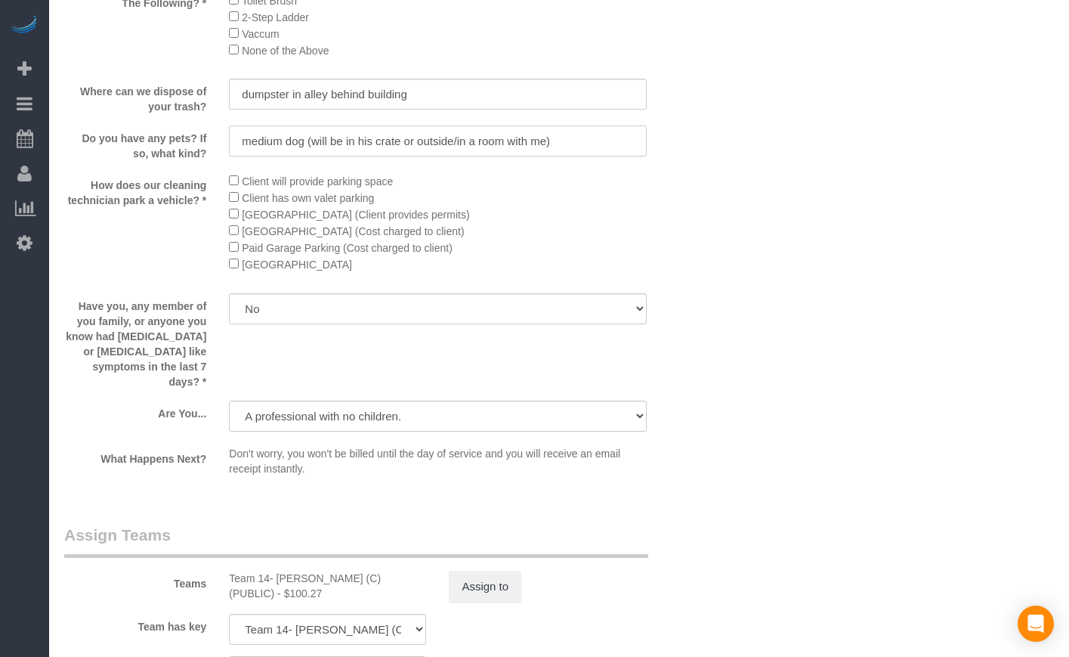
drag, startPoint x: 547, startPoint y: 183, endPoint x: 310, endPoint y: 181, distance: 237.2
click at [310, 156] on input "medium dog (will be in his crate or outside/in a room with me)" at bounding box center [437, 140] width 417 height 31
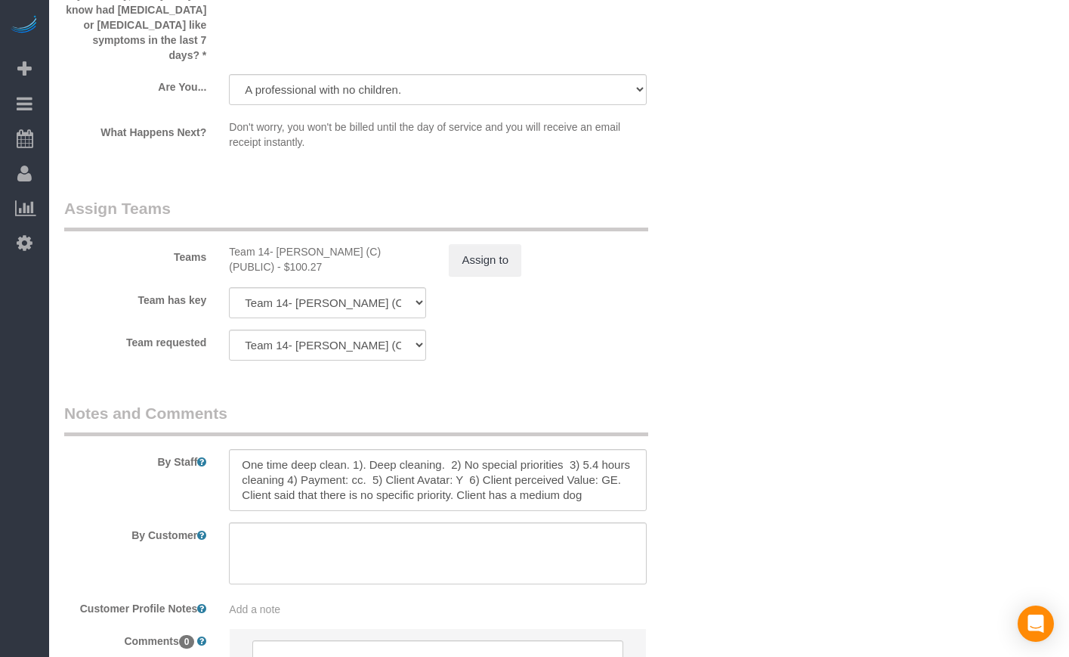
scroll to position [2524, 0]
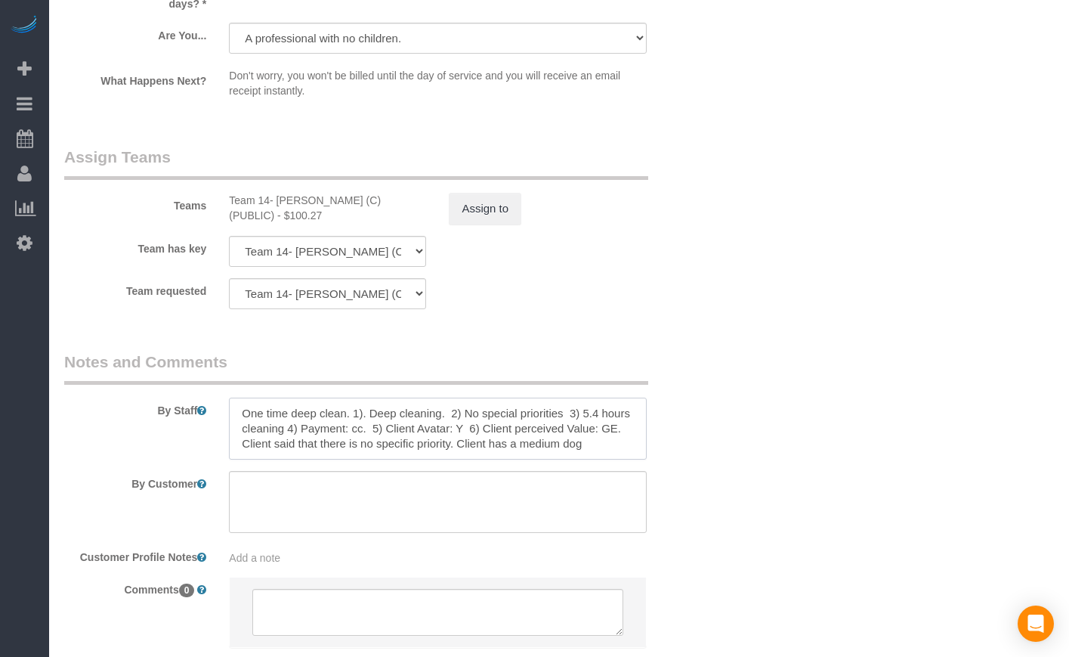
click at [599, 459] on textarea at bounding box center [437, 428] width 417 height 62
paste textarea "will be in his crate or outside/in a room with me"
click at [312, 459] on textarea at bounding box center [437, 428] width 417 height 62
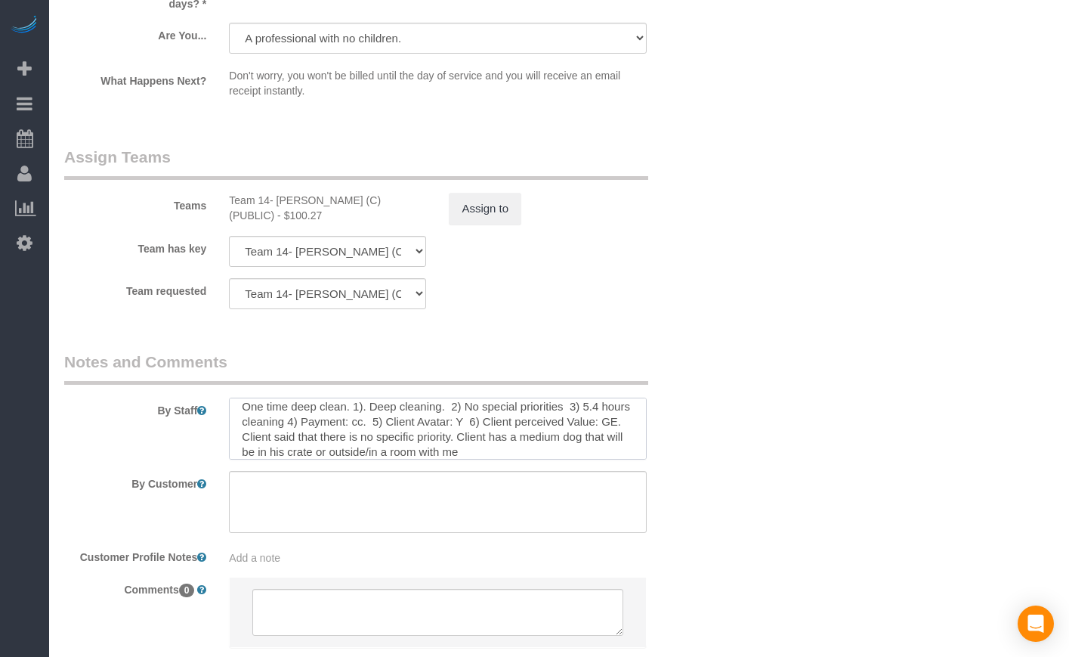
click at [337, 459] on textarea at bounding box center [437, 428] width 417 height 62
click at [416, 459] on textarea at bounding box center [437, 428] width 417 height 62
drag, startPoint x: 325, startPoint y: 476, endPoint x: 308, endPoint y: 474, distance: 17.4
click at [308, 459] on textarea at bounding box center [437, 428] width 417 height 62
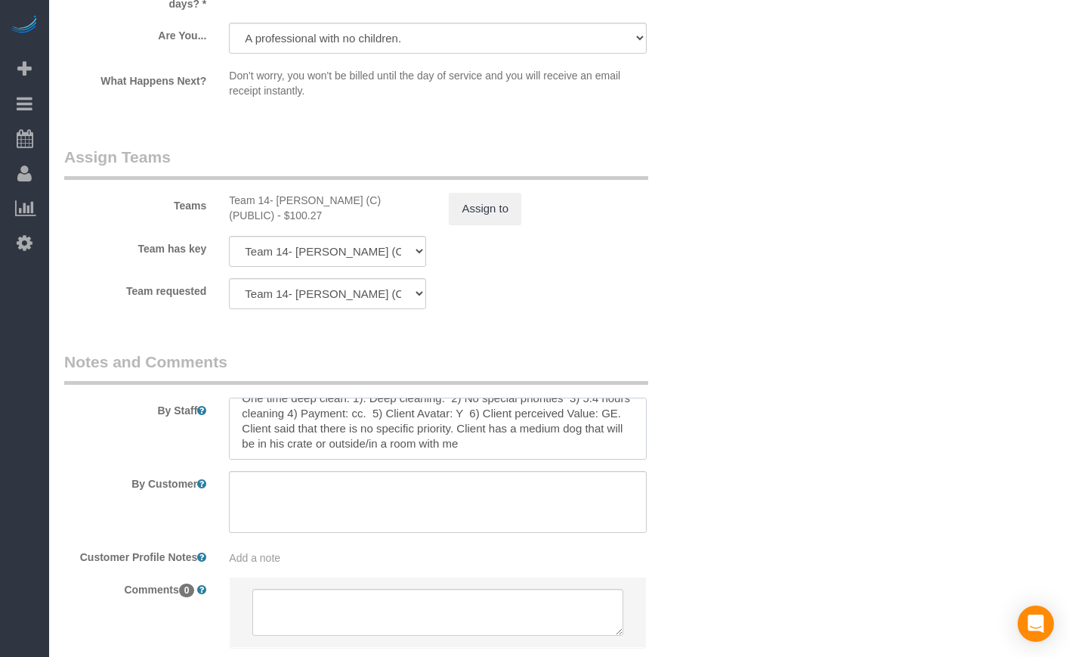
drag, startPoint x: 323, startPoint y: 468, endPoint x: 425, endPoint y: 471, distance: 102.1
click at [425, 459] on textarea at bounding box center [437, 428] width 417 height 62
drag, startPoint x: 434, startPoint y: 468, endPoint x: 417, endPoint y: 468, distance: 17.4
click at [417, 459] on textarea at bounding box center [437, 428] width 417 height 62
click at [483, 459] on textarea at bounding box center [437, 428] width 417 height 62
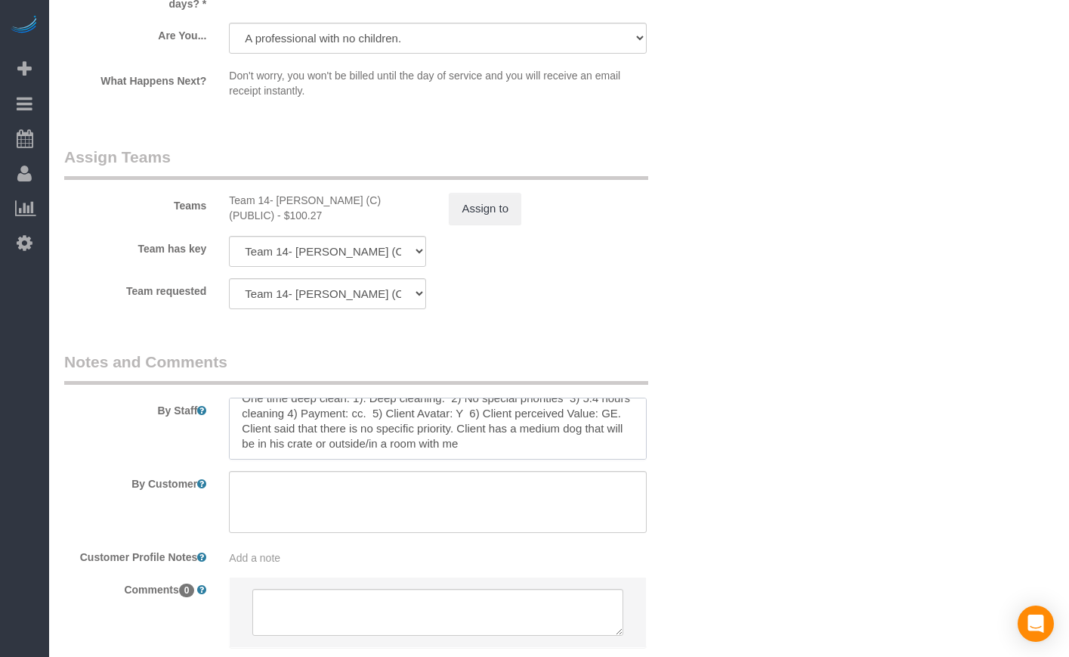
click at [610, 459] on textarea at bounding box center [437, 428] width 417 height 62
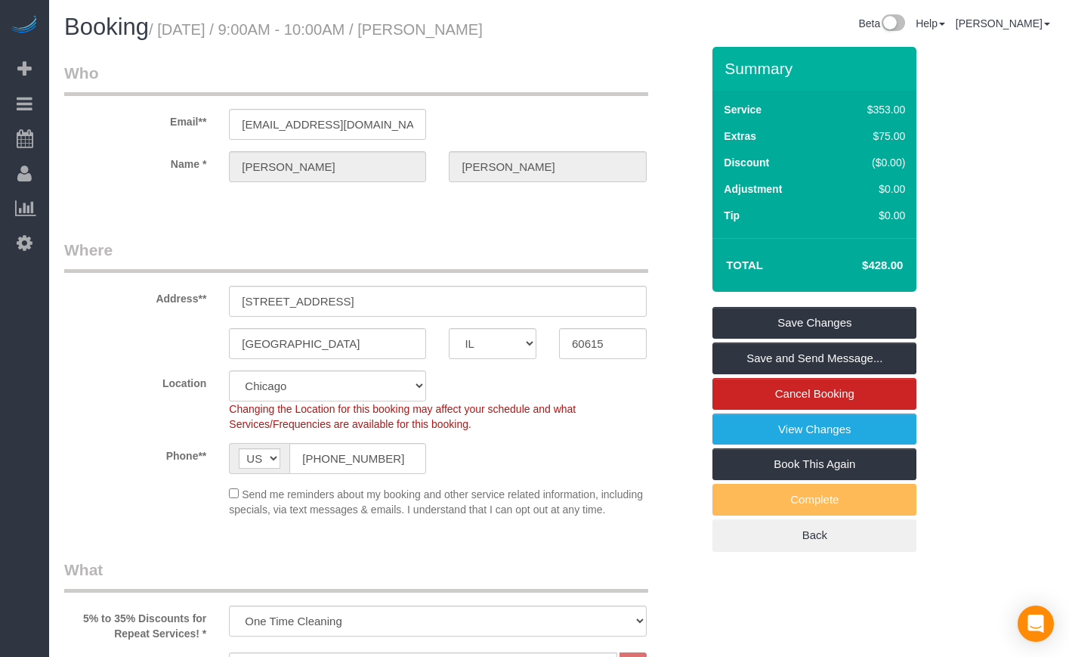
scroll to position [0, 0]
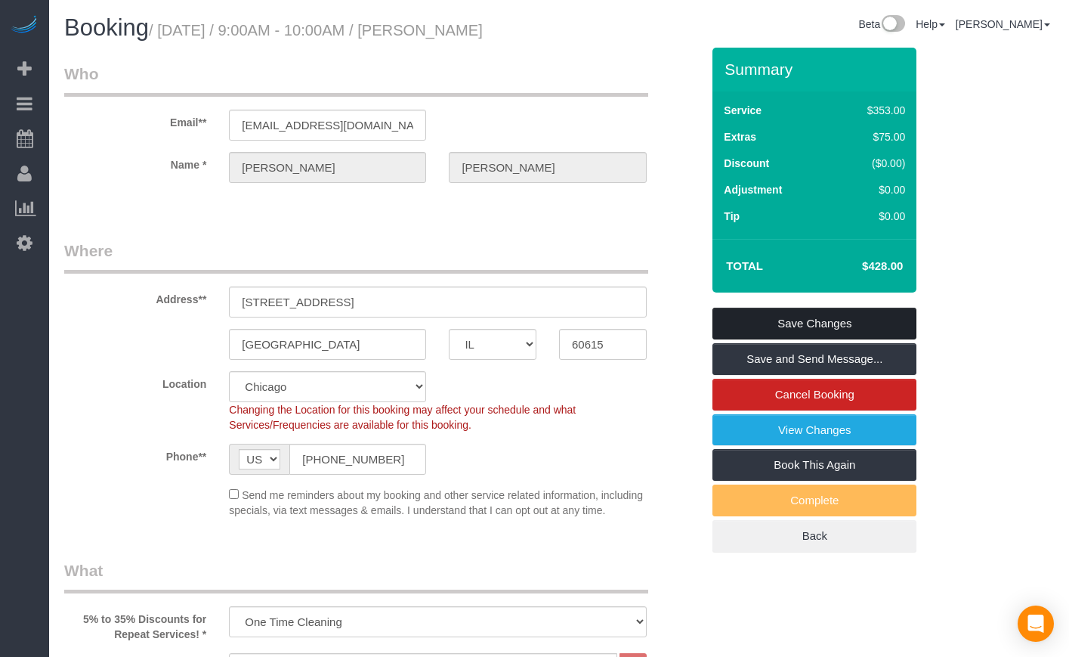
type textarea "One time deep clean. 1). Deep cleaning. 2) No special priorities 3) 5.4 hours c…"
click at [821, 339] on link "Save Changes" at bounding box center [814, 324] width 204 height 32
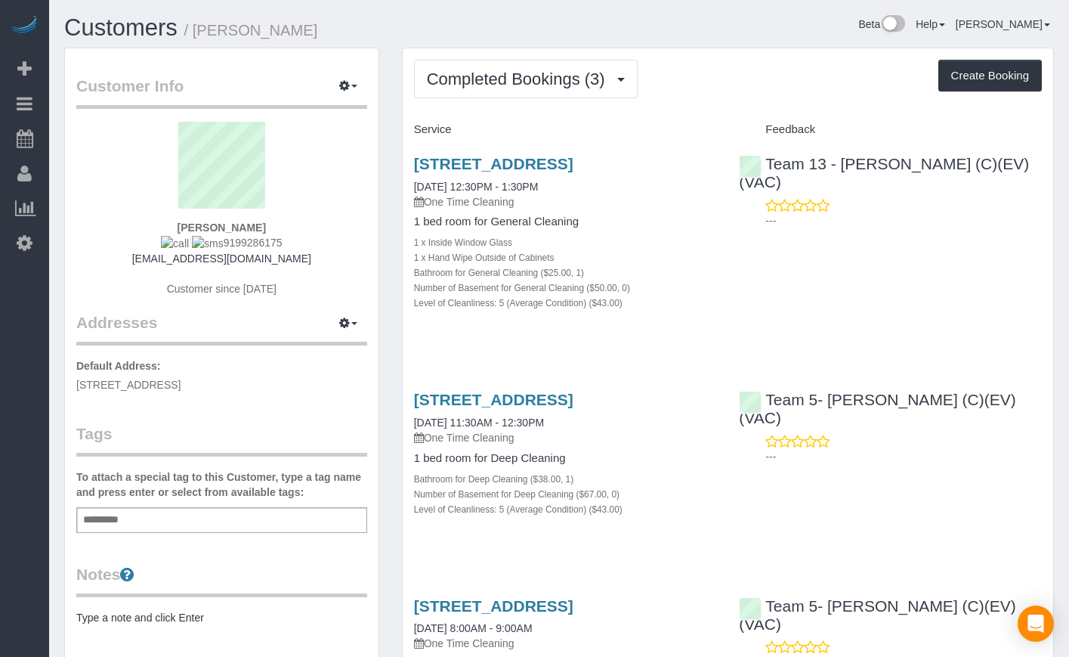
drag, startPoint x: 276, startPoint y: 243, endPoint x: 210, endPoint y: 243, distance: 65.7
click at [210, 243] on div "[PERSON_NAME] 9199286175 [EMAIL_ADDRESS][DOMAIN_NAME] Customer since [DATE]" at bounding box center [221, 217] width 291 height 190
copy span "9199286175"
